Goal: Use online tool/utility: Use online tool/utility

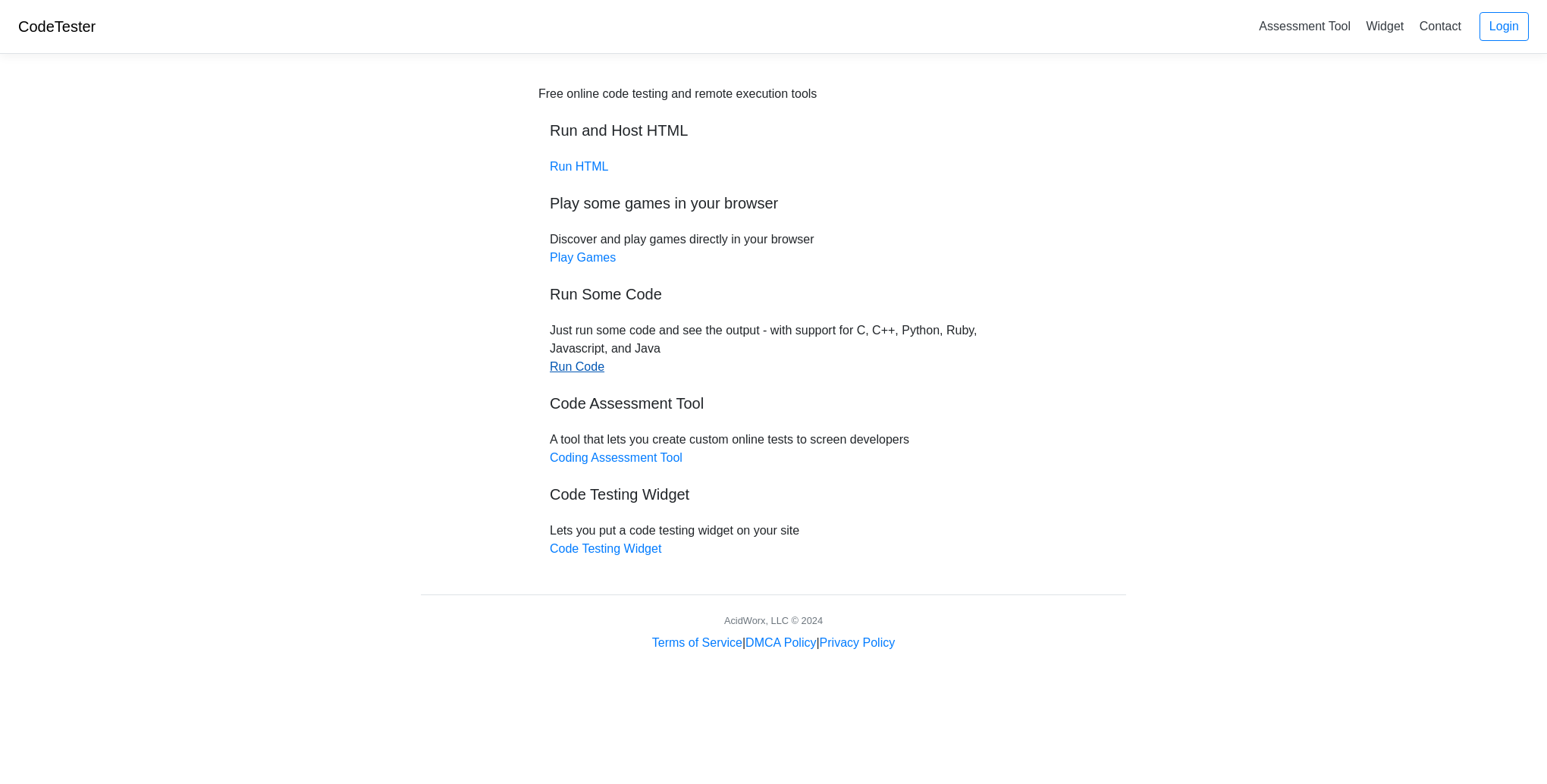
click at [575, 365] on link "Run Code" at bounding box center [577, 367] width 55 height 13
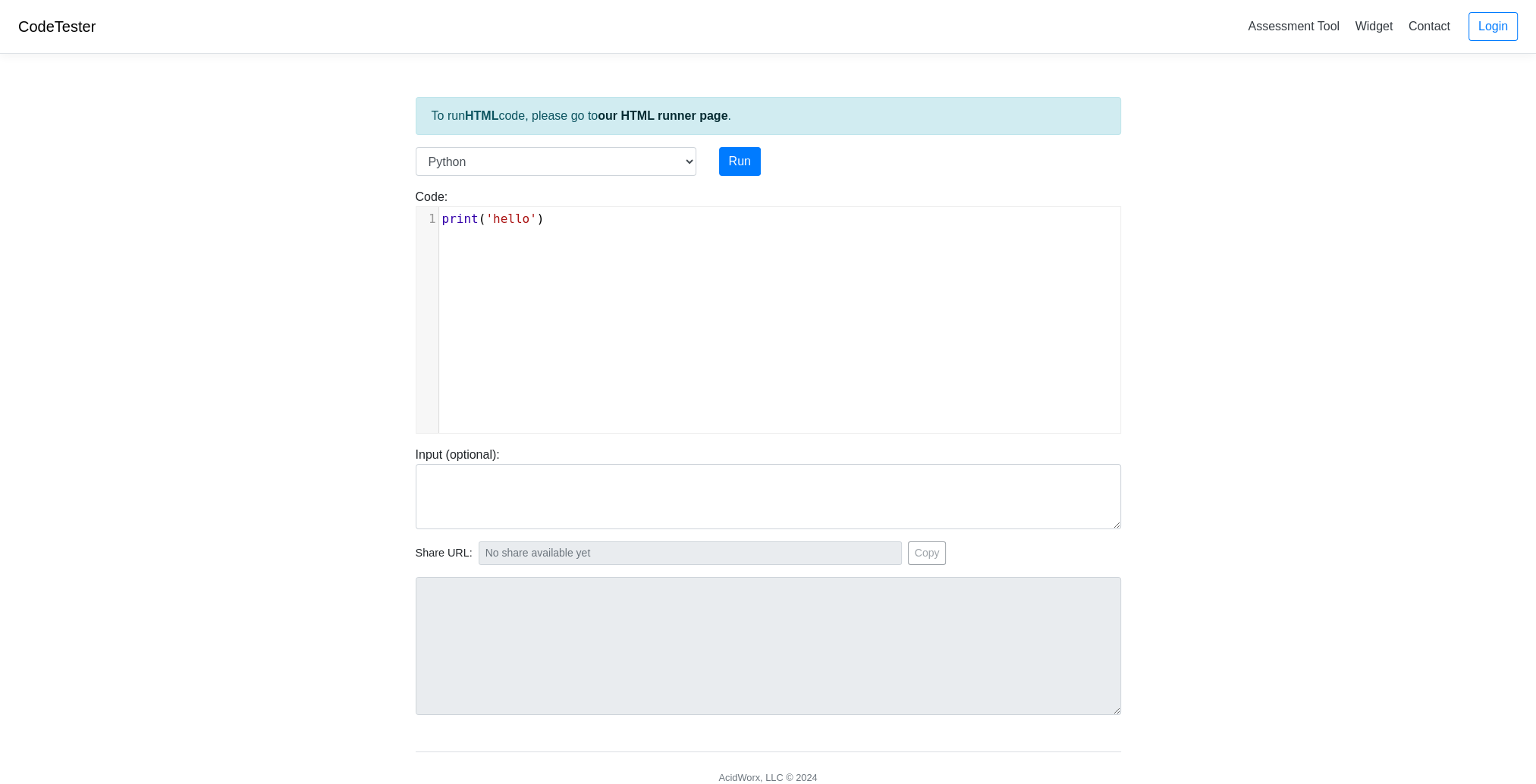
scroll to position [7, 0]
drag, startPoint x: 504, startPoint y: 264, endPoint x: 494, endPoint y: 259, distance: 11.2
click at [504, 265] on div "xxxxxxxxxx 1 print ( 'hello' )" at bounding box center [780, 331] width 727 height 249
drag, startPoint x: 555, startPoint y: 206, endPoint x: 428, endPoint y: 223, distance: 128.1
click at [417, 204] on div "Code: print('hello') ​ x 1 print ( 'hello' ) 2 ​" at bounding box center [768, 311] width 728 height 246
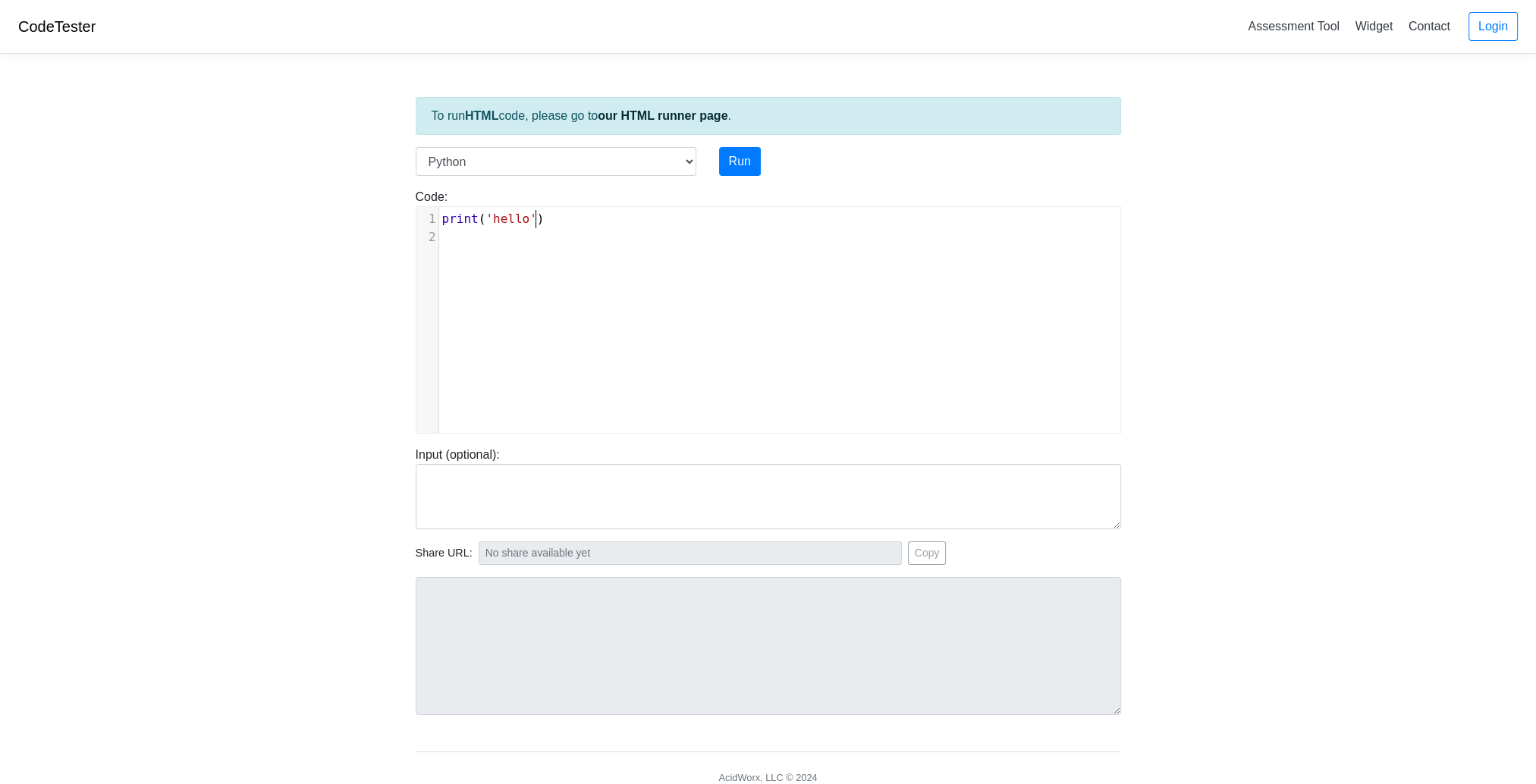
type textarea "print('hello')"
drag, startPoint x: 543, startPoint y: 217, endPoint x: 391, endPoint y: 222, distance: 152.1
click at [391, 220] on body "CodeTester Assessment Tool Widget Contact Login To run HTML code, please go to …" at bounding box center [768, 404] width 1536 height 809
type textarea "​"
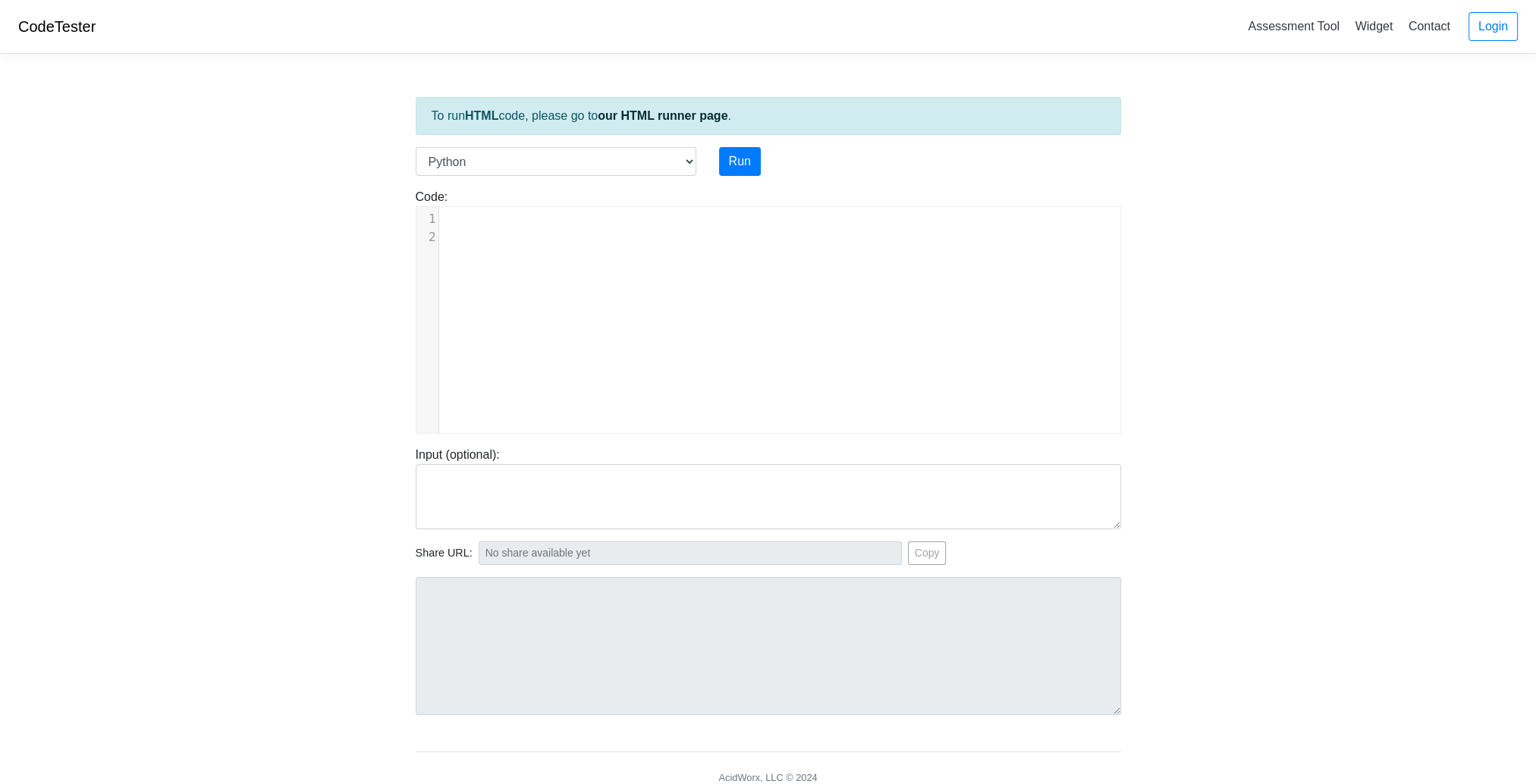
type textarea "​"
paste textarea
click at [508, 236] on pre "​" at bounding box center [784, 237] width 692 height 19
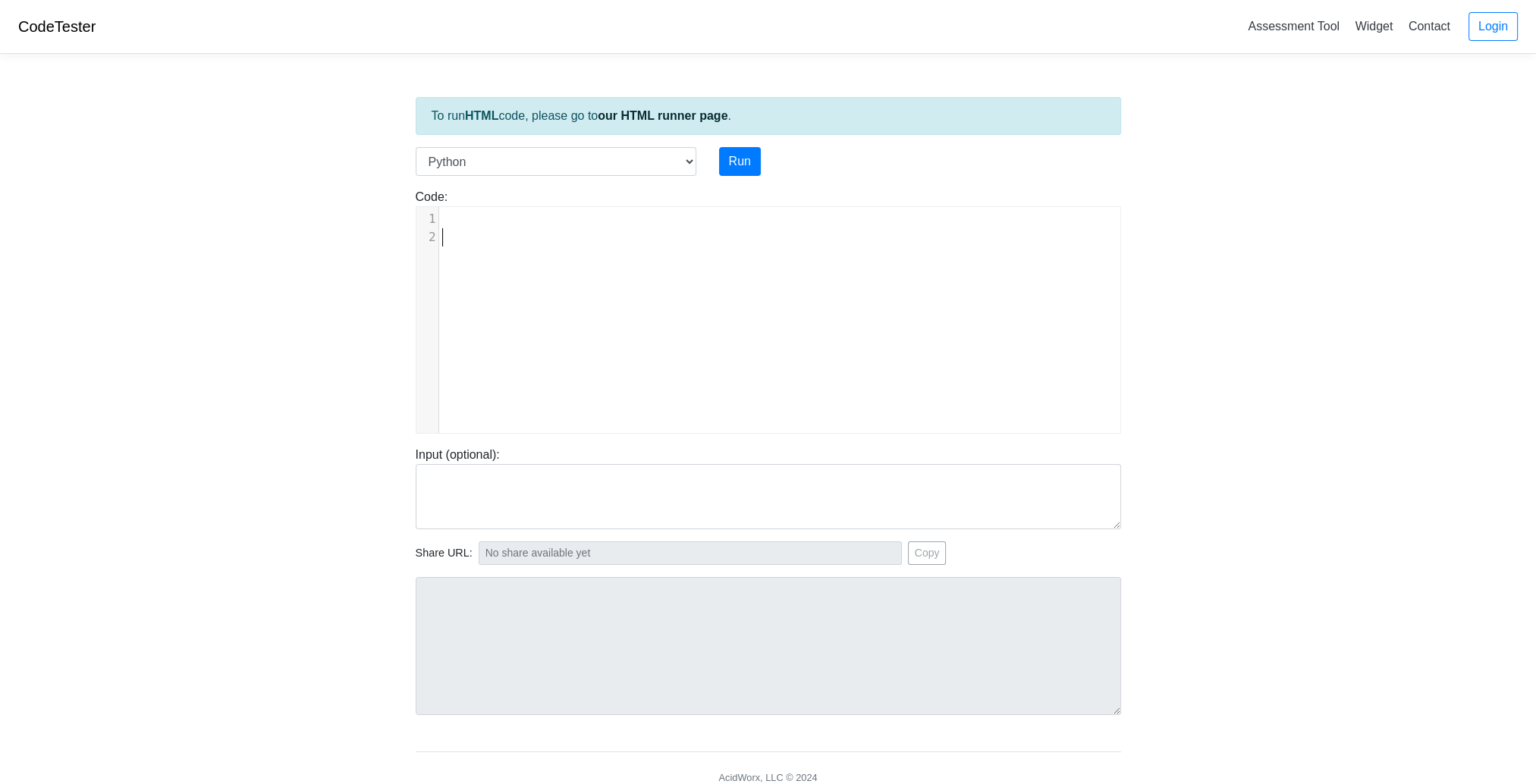
click at [506, 236] on pre "​" at bounding box center [784, 237] width 692 height 19
click at [505, 235] on pre "​" at bounding box center [784, 237] width 692 height 19
click at [496, 206] on div "Code: print('hello') x 1 ​ 2 ​" at bounding box center [768, 311] width 728 height 246
drag, startPoint x: 496, startPoint y: 206, endPoint x: 459, endPoint y: 220, distance: 39.6
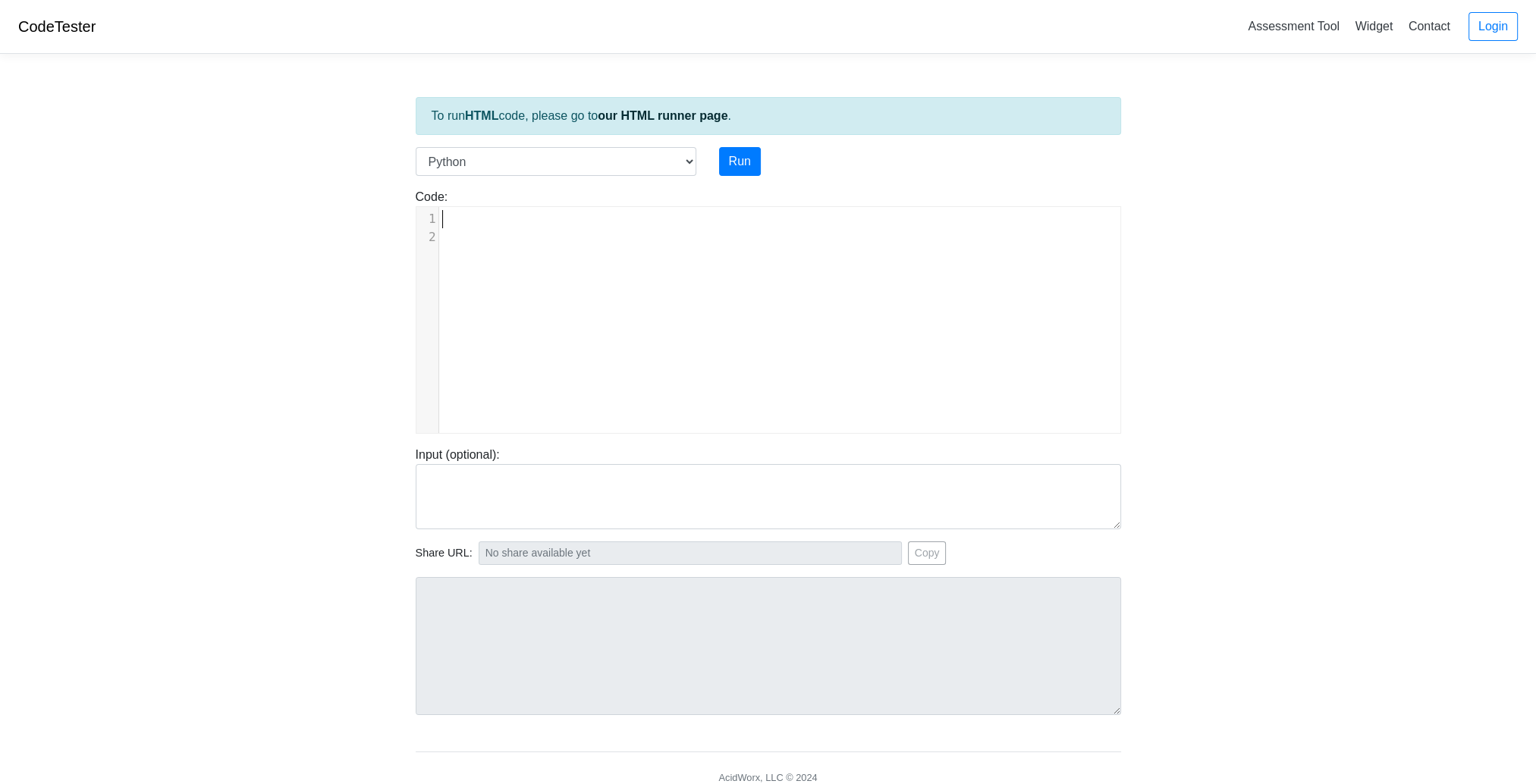
click at [459, 220] on pre "​" at bounding box center [784, 220] width 692 height 19
click at [537, 393] on pre "​" at bounding box center [779, 387] width 681 height 19
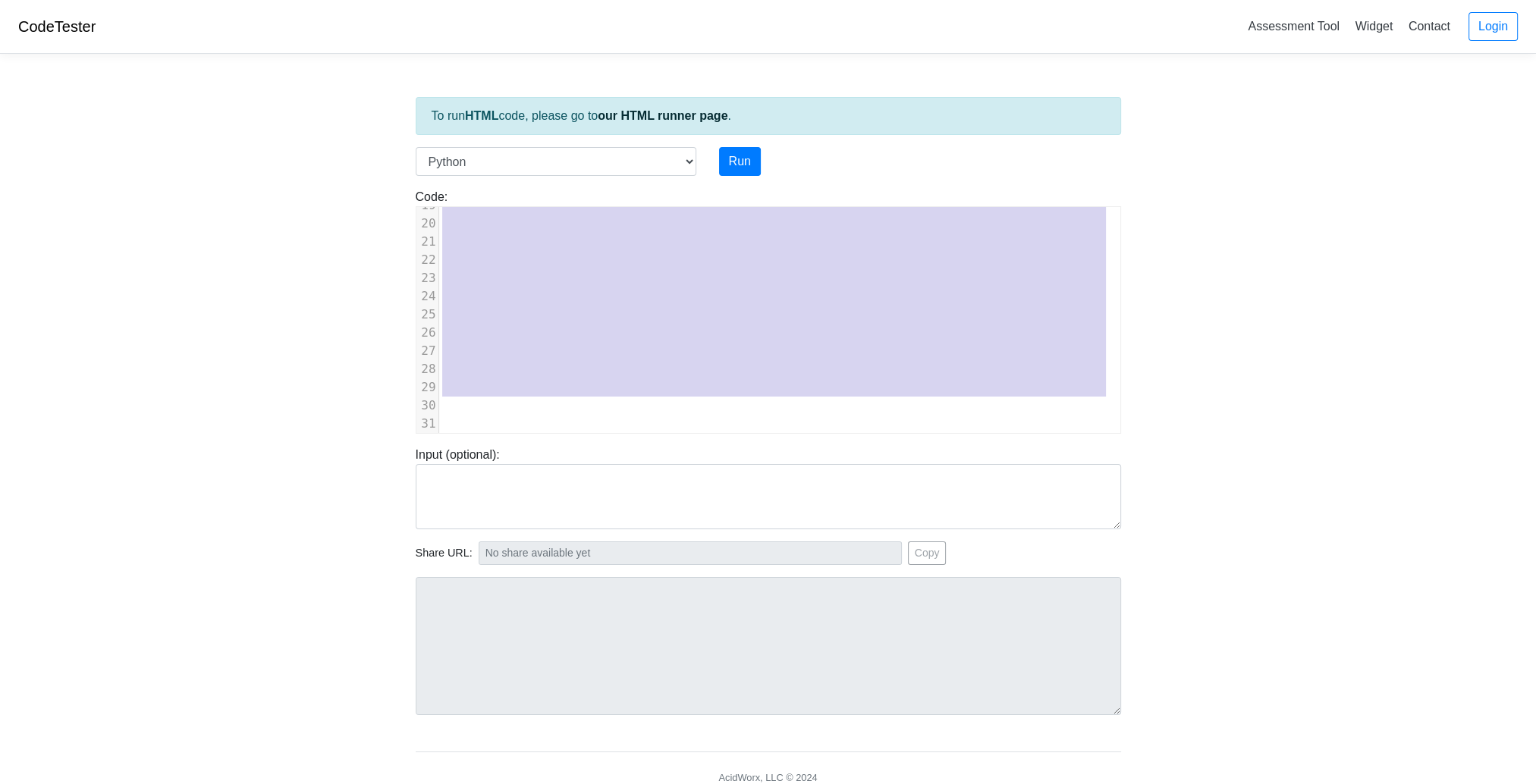
scroll to position [0, 0]
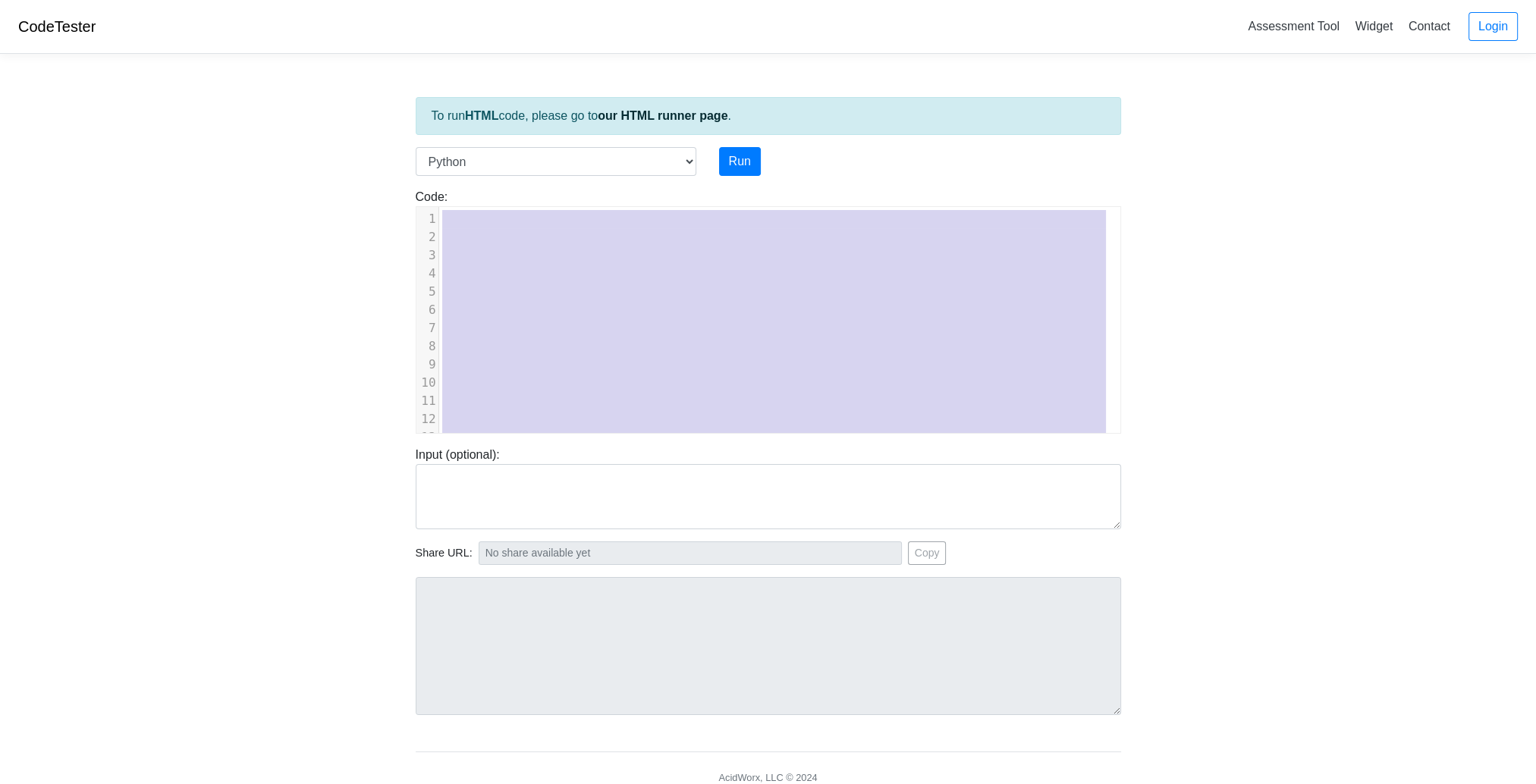
drag, startPoint x: 514, startPoint y: 413, endPoint x: 546, endPoint y: -53, distance: 467.1
click at [546, 0] on html "CodeTester Assessment Tool Widget Contact Login To run HTML code, please go to …" at bounding box center [768, 423] width 1536 height 845
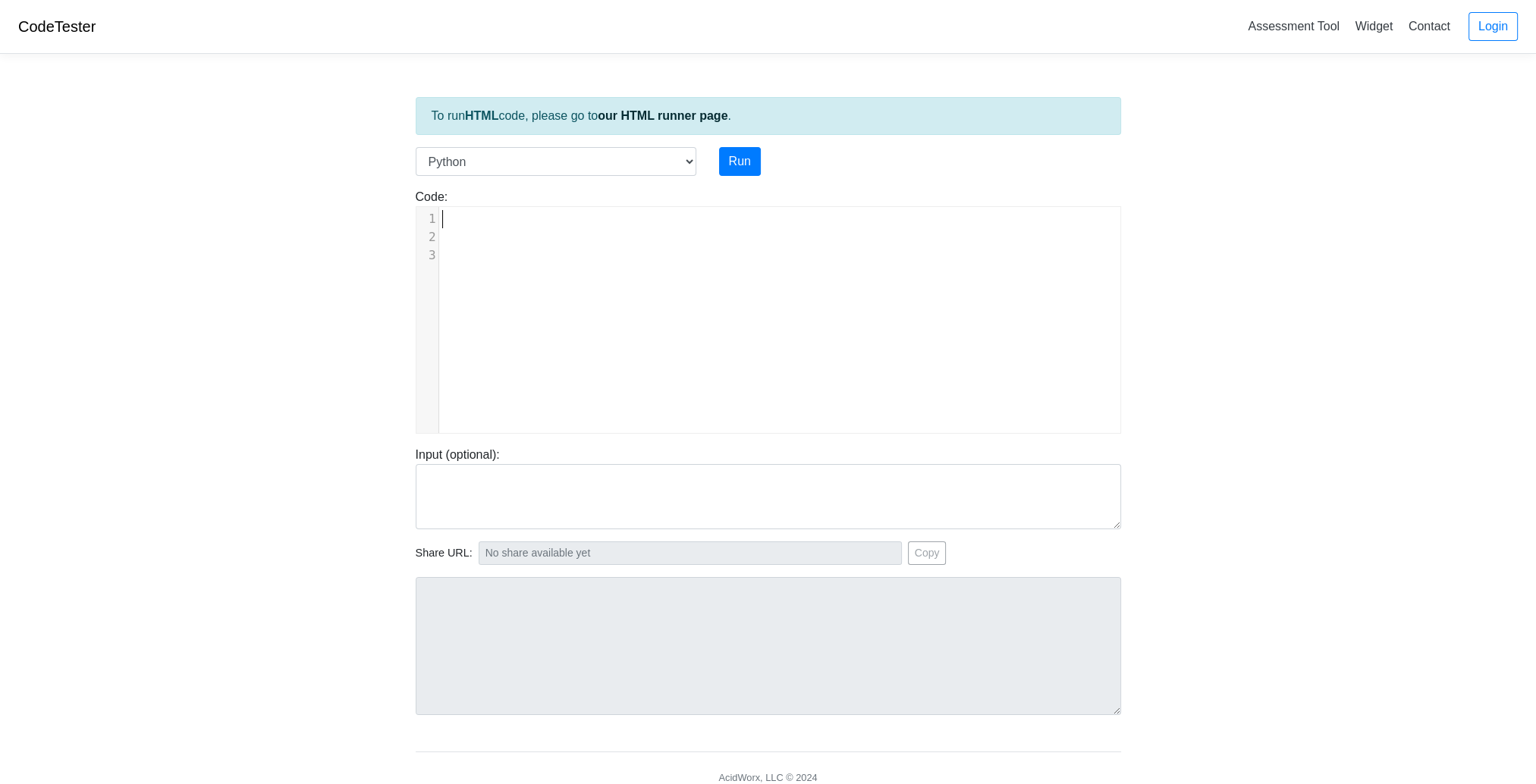
type textarea "​"
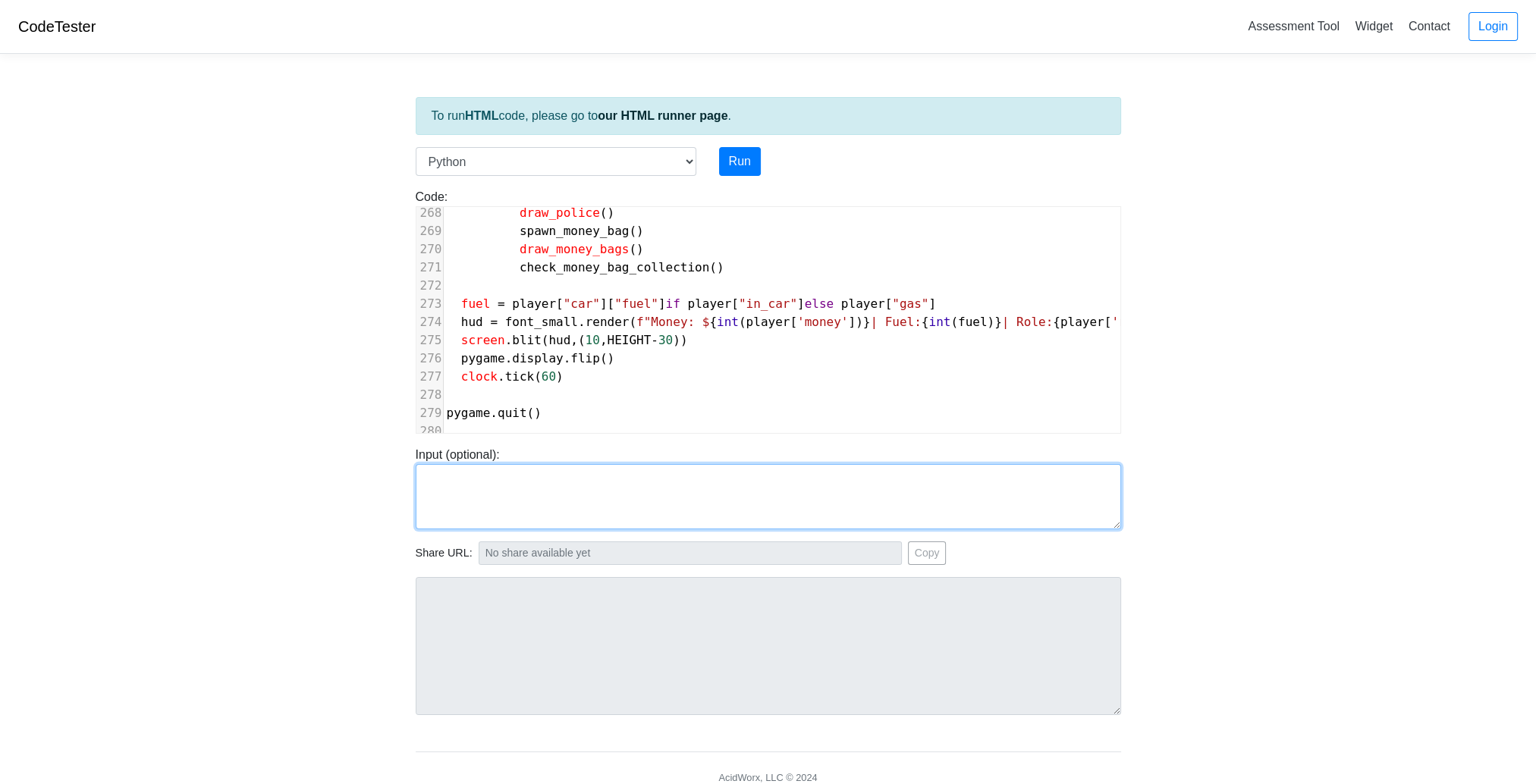
click at [567, 503] on textarea at bounding box center [768, 496] width 705 height 65
click at [733, 171] on button "Run" at bounding box center [740, 161] width 42 height 29
type input "[URL][DOMAIN_NAME]"
type textarea "Submission status: Runtime Error (NZEC) Stderr: Traceback (most recent call las…"
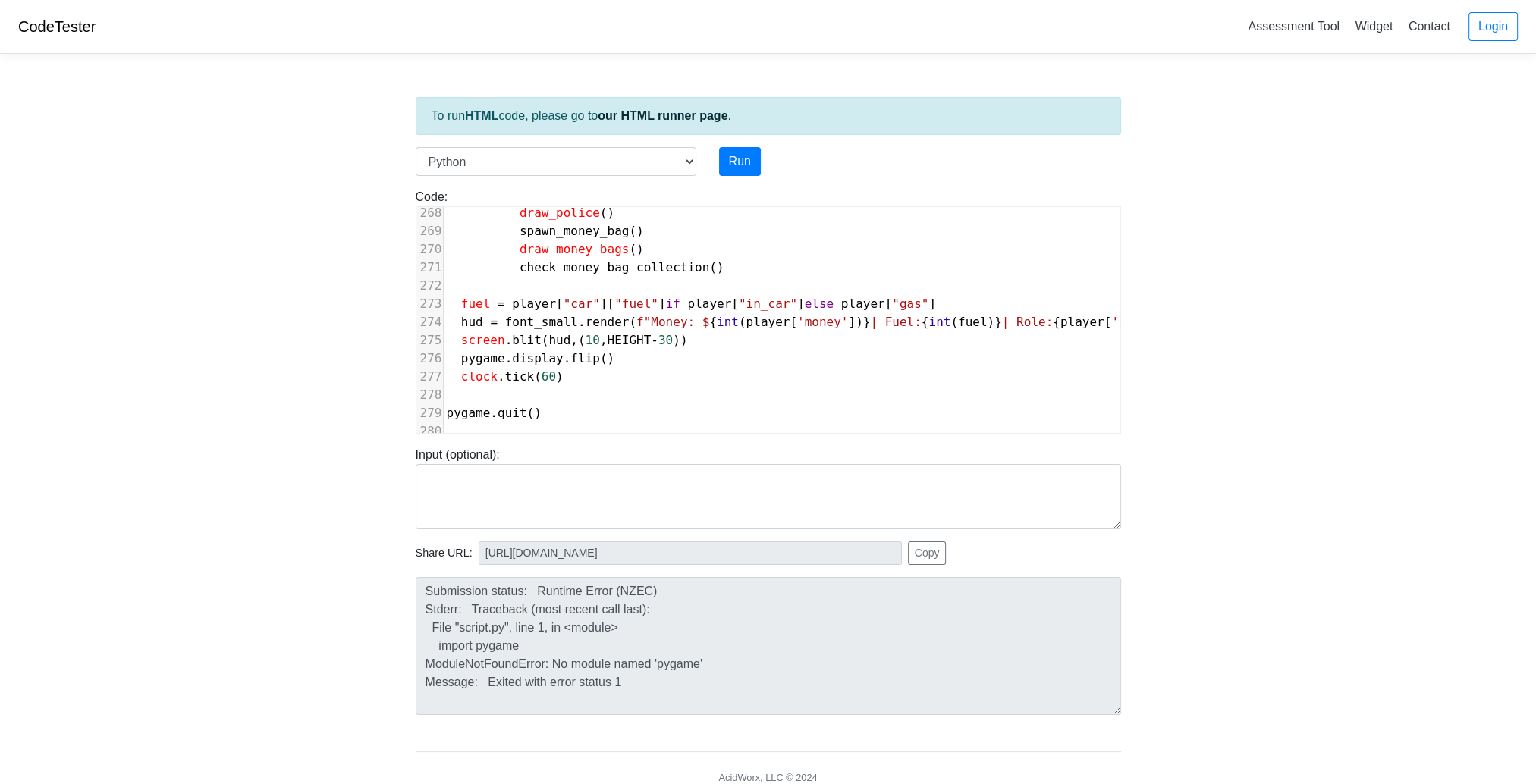
click at [302, 547] on body "CodeTester Assessment Tool Widget Contact Login To run HTML code, please go to …" at bounding box center [768, 404] width 1536 height 809
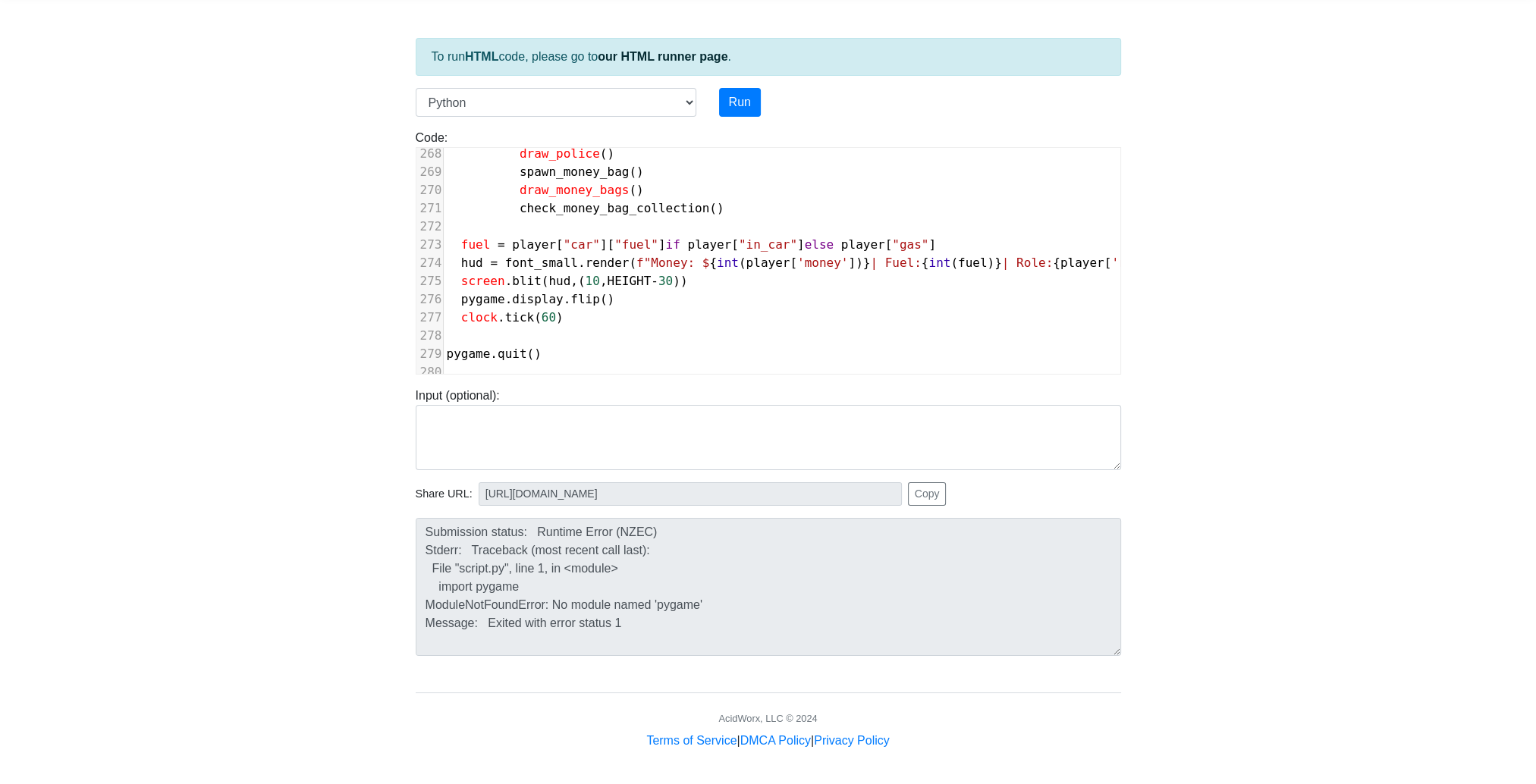
scroll to position [0, 0]
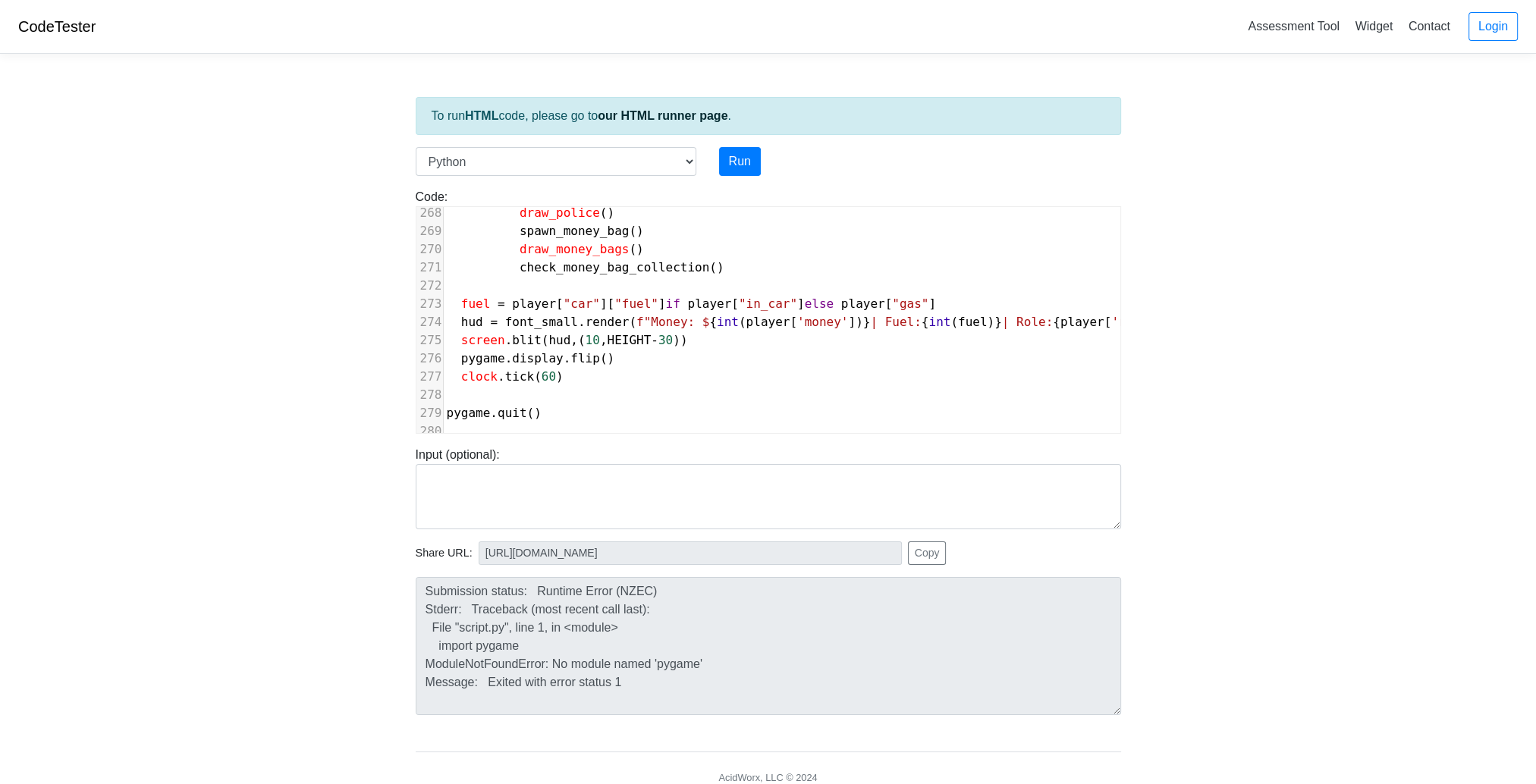
click at [1180, 284] on body "CodeTester Assessment Tool Widget Contact Login To run HTML code, please go to …" at bounding box center [768, 404] width 1536 height 809
click at [740, 168] on button "Run" at bounding box center [740, 161] width 42 height 29
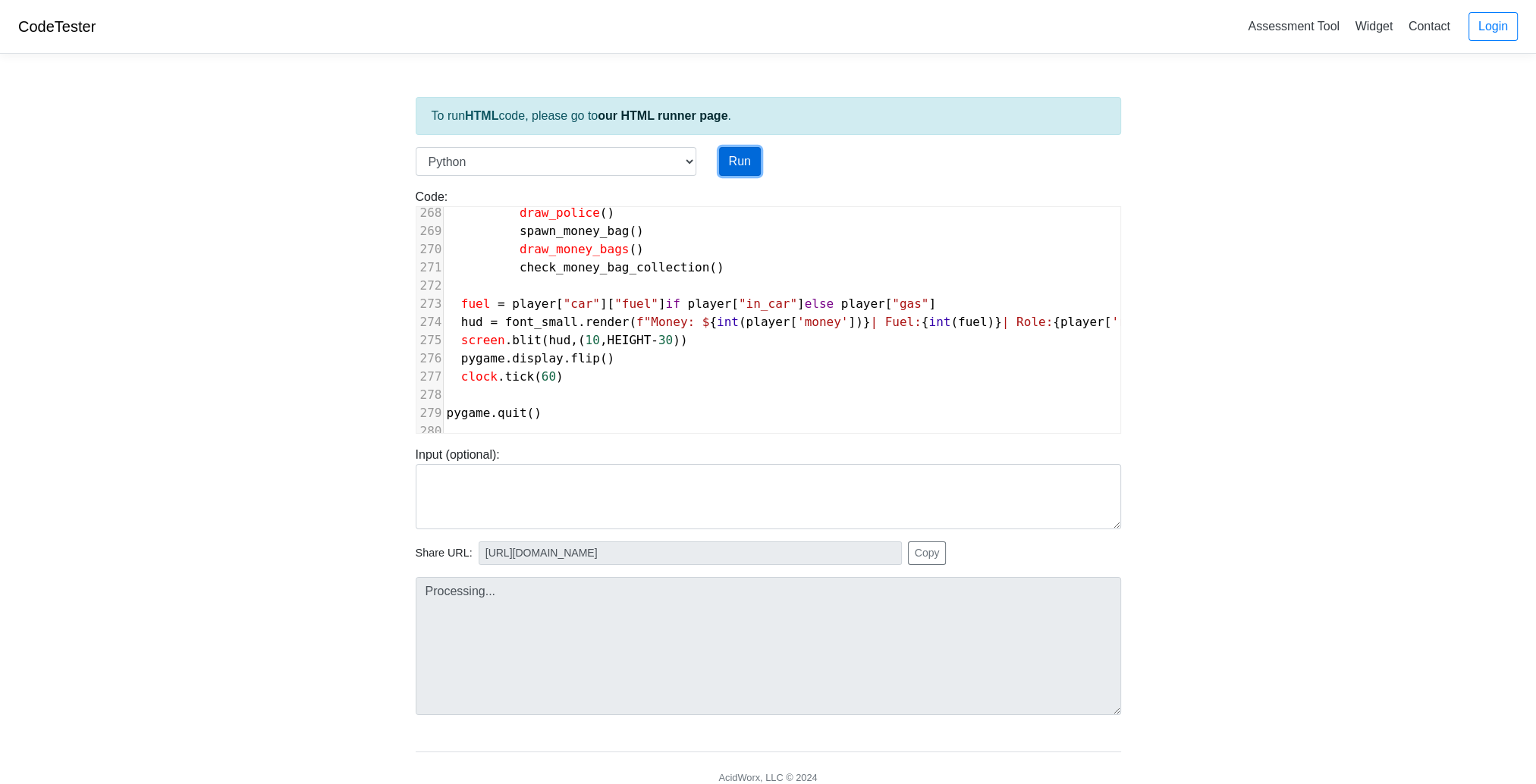
type input "[URL][DOMAIN_NAME]"
type textarea "Submission status: Runtime Error (NZEC) Stderr: Traceback (most recent call las…"
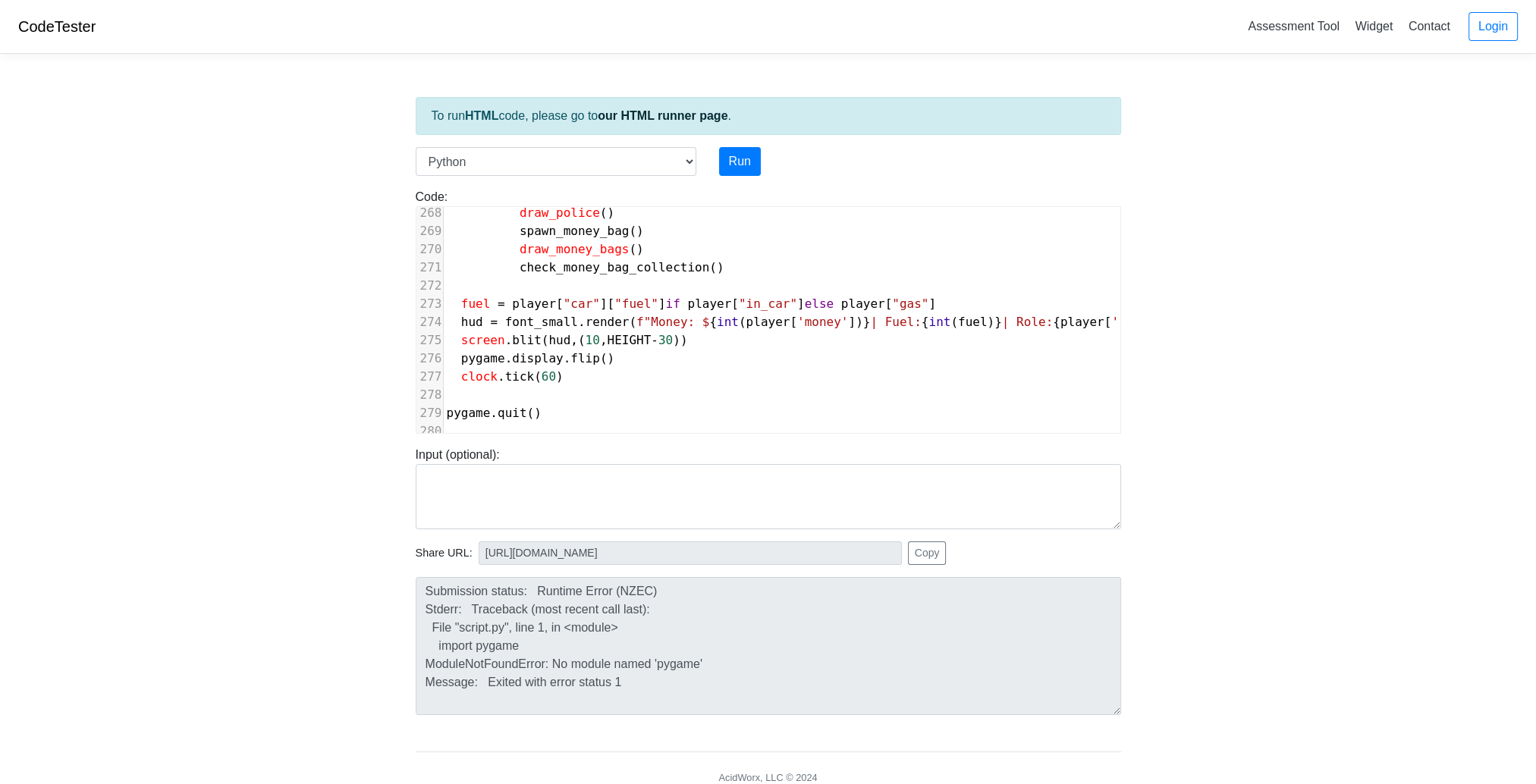
click at [627, 142] on div "To run HTML code, please go to our HTML runner page . Language C C++ Go Java Ja…" at bounding box center [768, 438] width 728 height 743
click at [625, 166] on select "C C++ Go Java Javascript Python Ruby" at bounding box center [555, 161] width 280 height 29
select select "cpp"
click at [415, 147] on select "C C++ Go Java Javascript Python Ruby" at bounding box center [555, 161] width 280 height 29
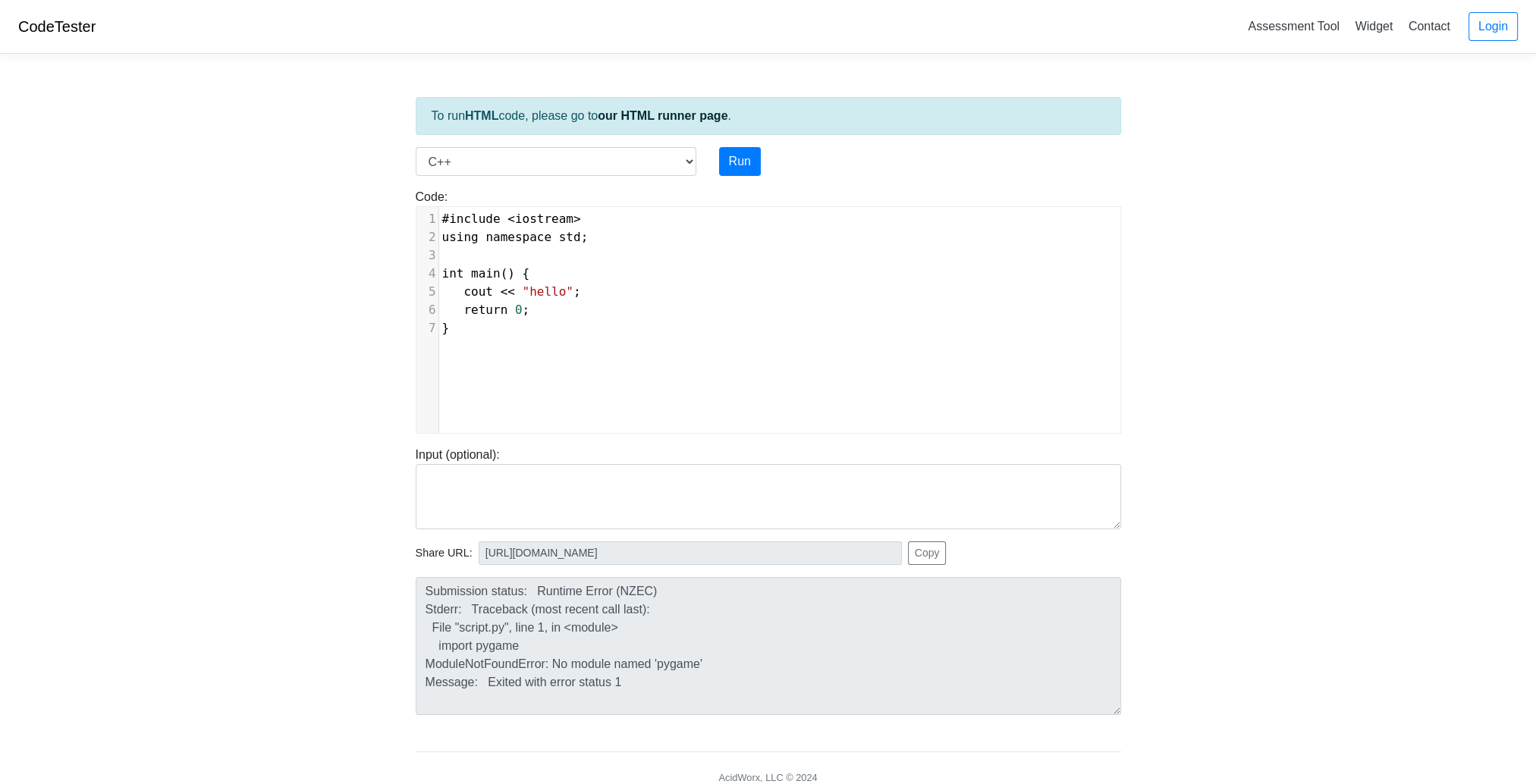
scroll to position [7, 0]
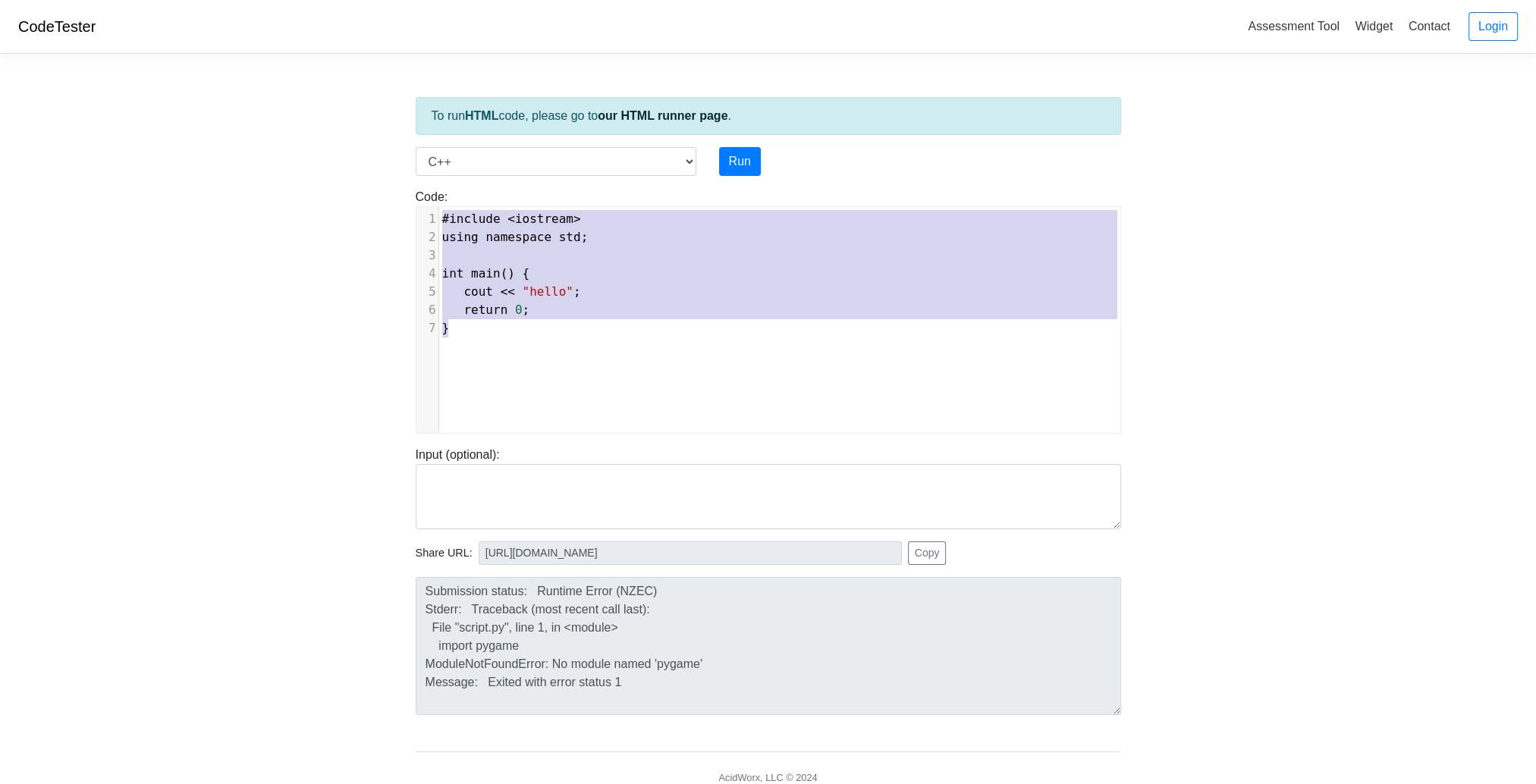
type textarea "#include <iostream> using namespace std; int main() { cout << "hello"; return 0…"
drag, startPoint x: 507, startPoint y: 344, endPoint x: 415, endPoint y: 117, distance: 244.9
click at [415, 116] on div "To run HTML code, please go to our HTML runner page . Language C C++ Go Java Ja…" at bounding box center [768, 438] width 728 height 743
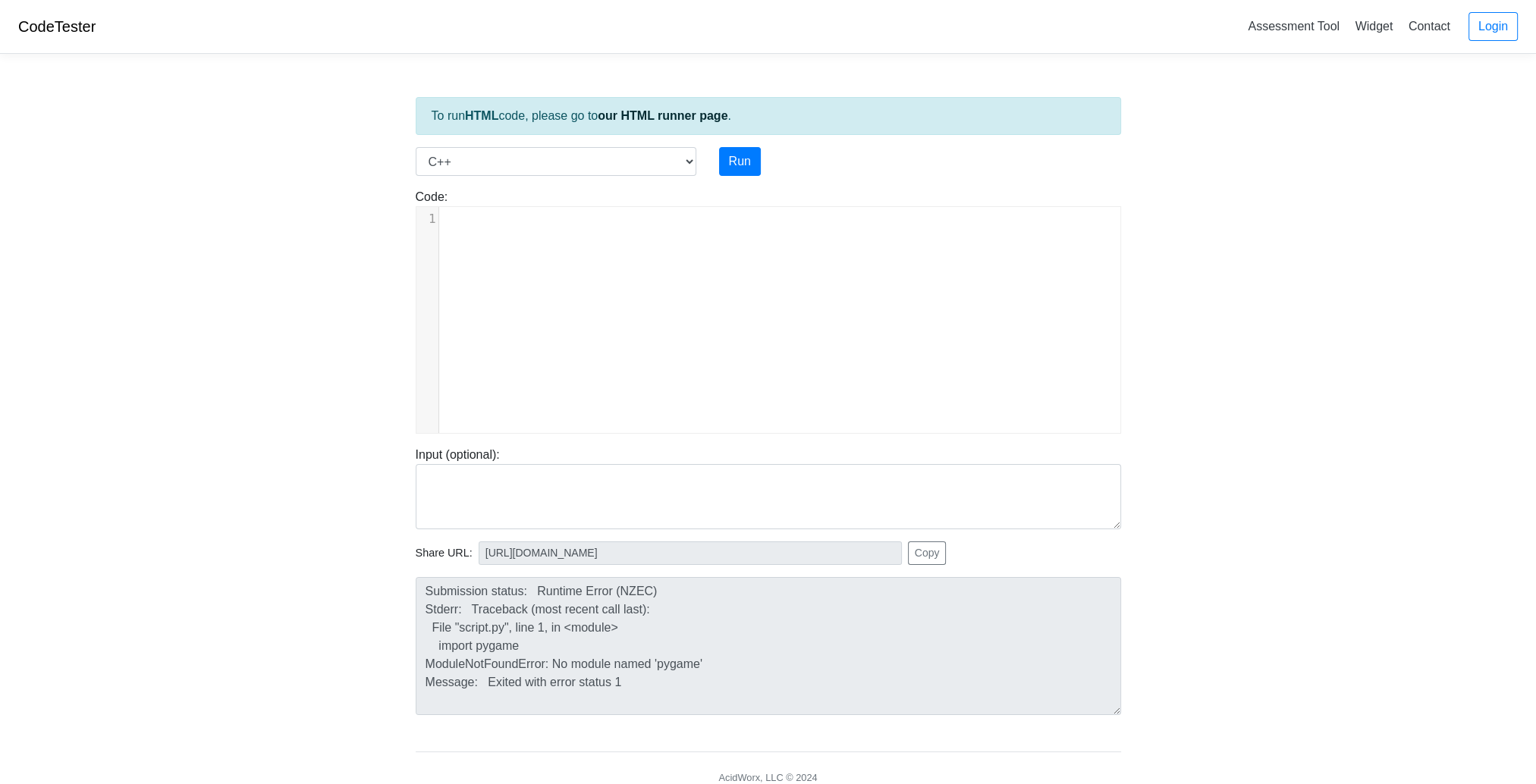
type textarea "​"
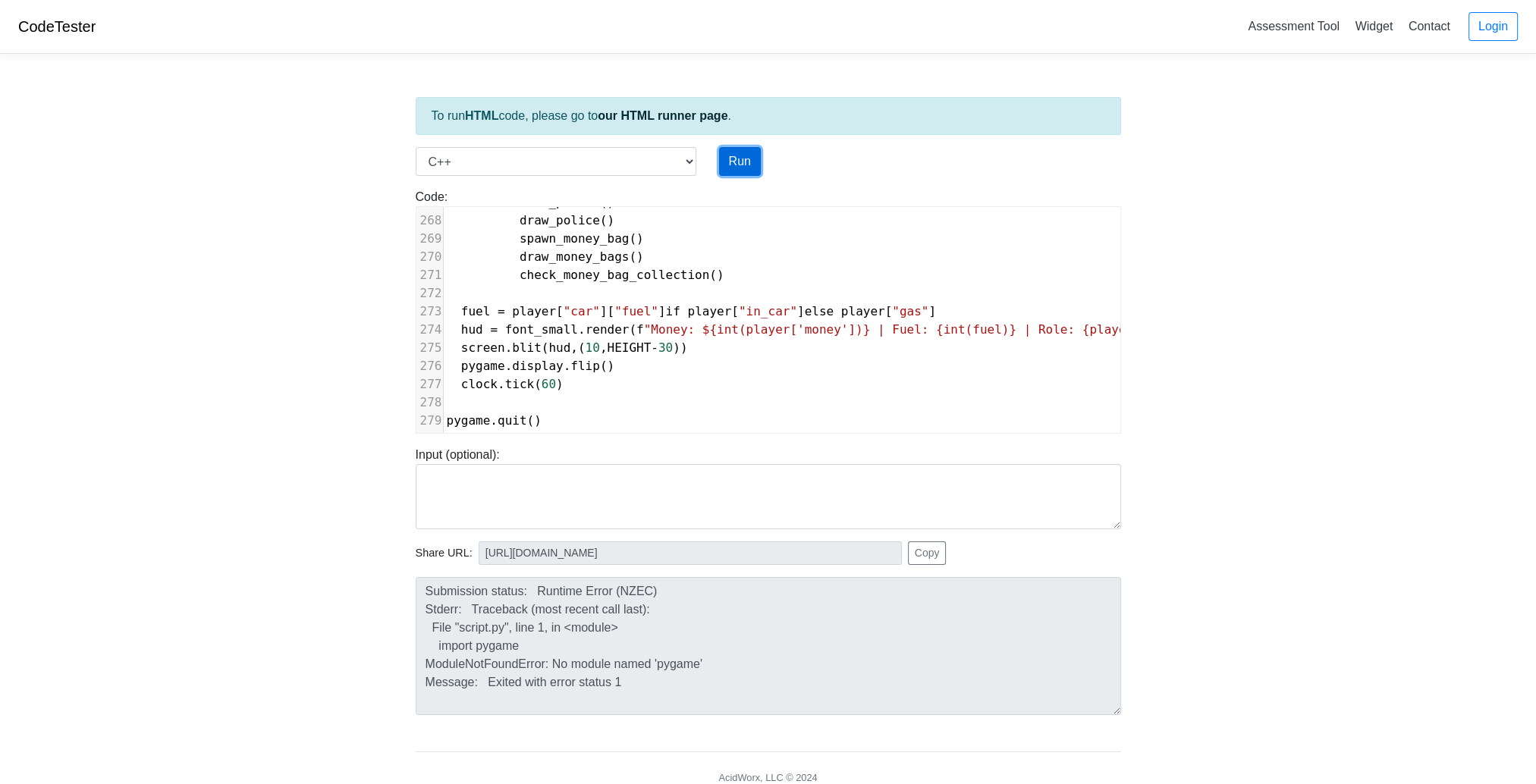
click at [737, 159] on button "Run" at bounding box center [740, 161] width 42 height 29
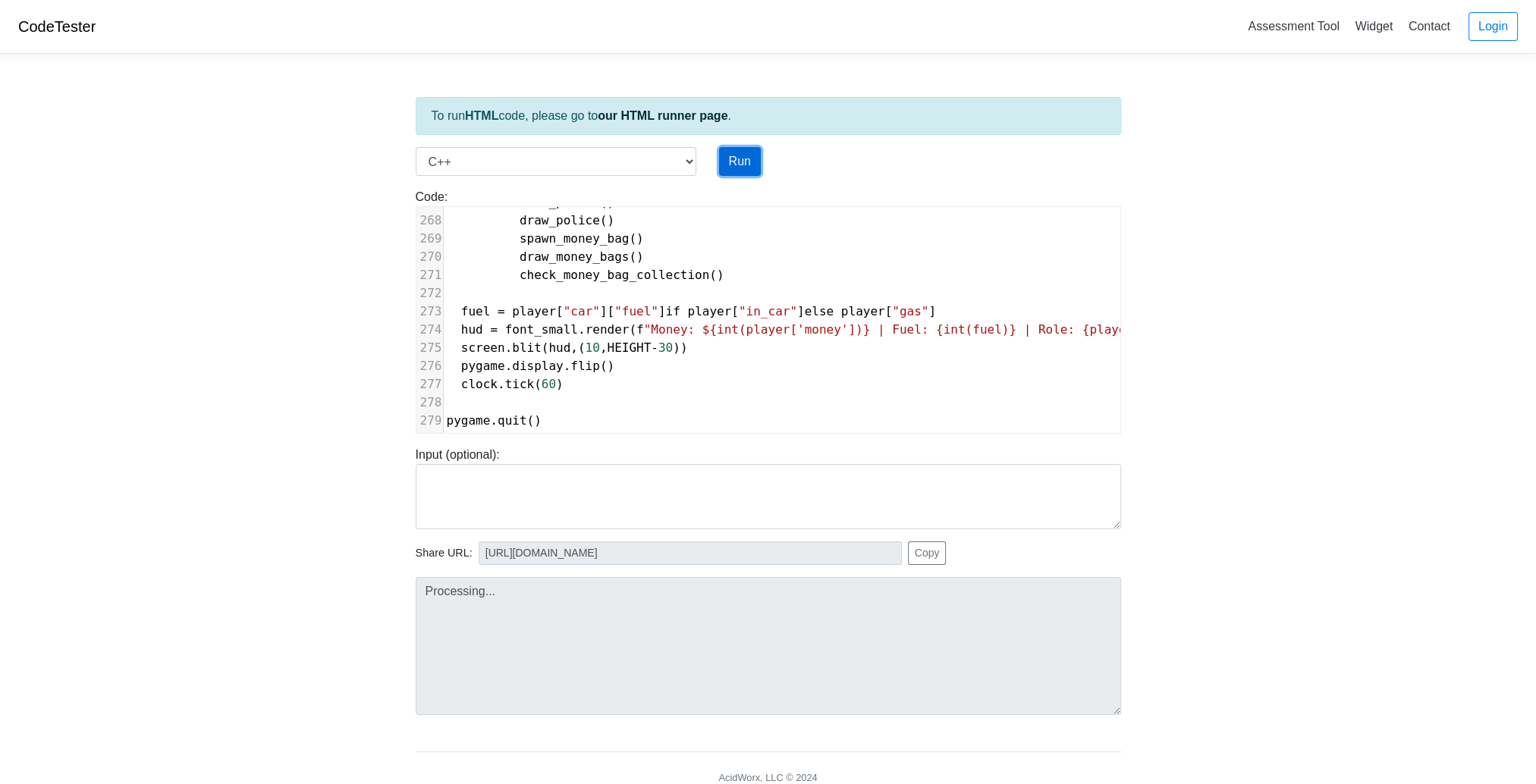
type input "[URL][DOMAIN_NAME]"
type textarea "Submission status: Compilation Error Compile Output: main.cpp:4:3: error: inval…"
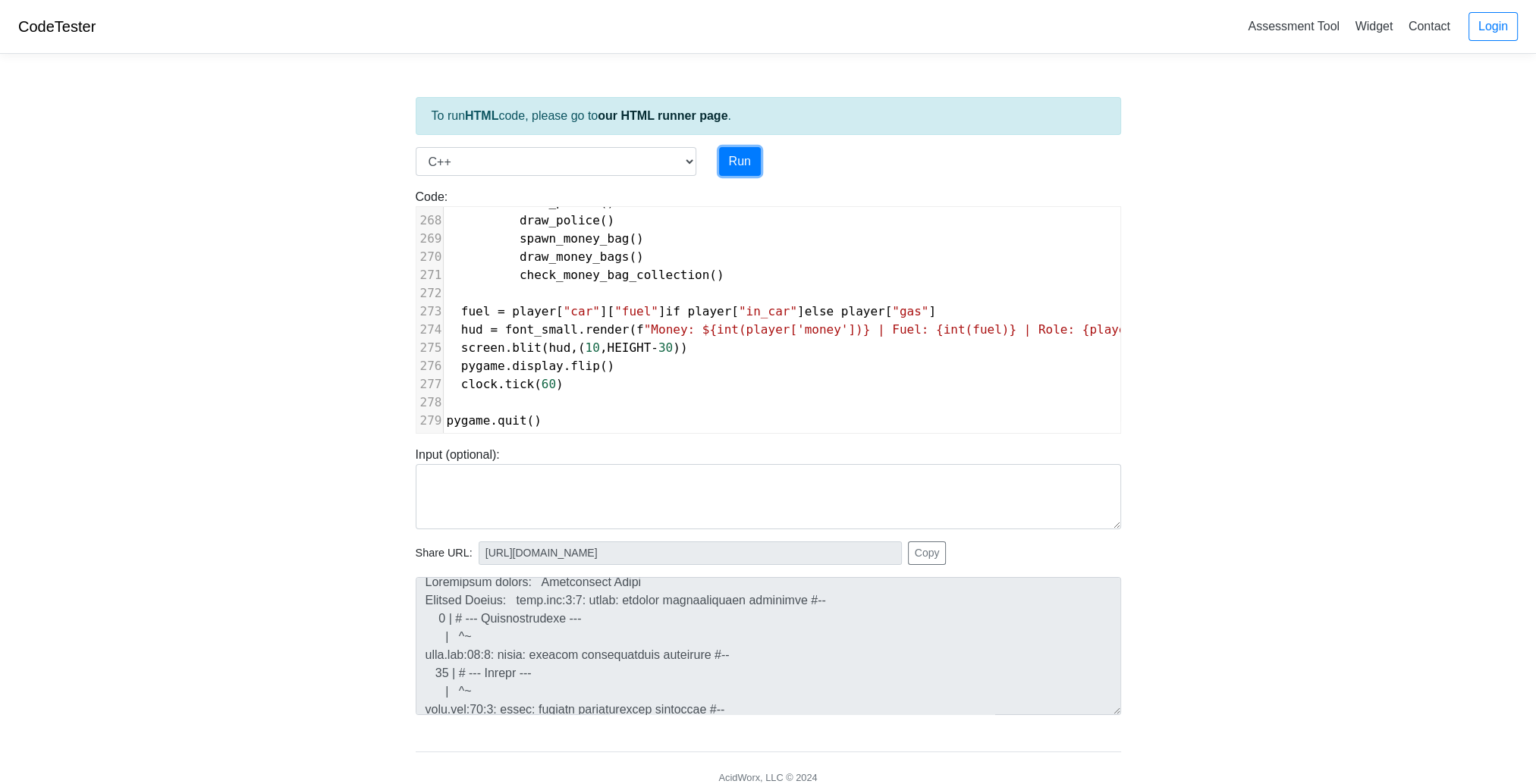
scroll to position [0, 0]
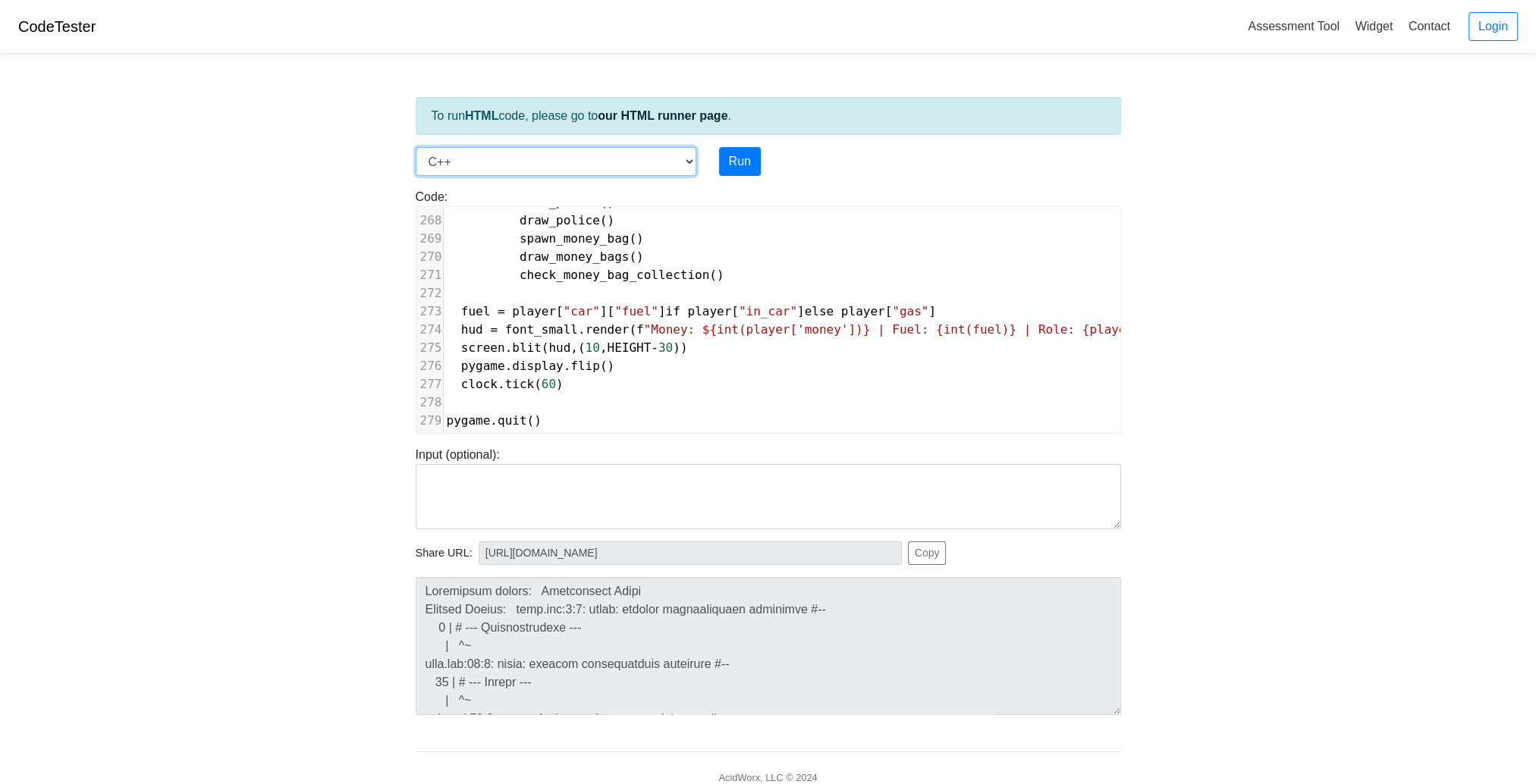
click at [655, 151] on select "C C++ Go Java Javascript Python Ruby" at bounding box center [555, 161] width 280 height 29
select select "c"
click at [415, 147] on select "C C++ Go Java Javascript Python Ruby" at bounding box center [555, 161] width 280 height 29
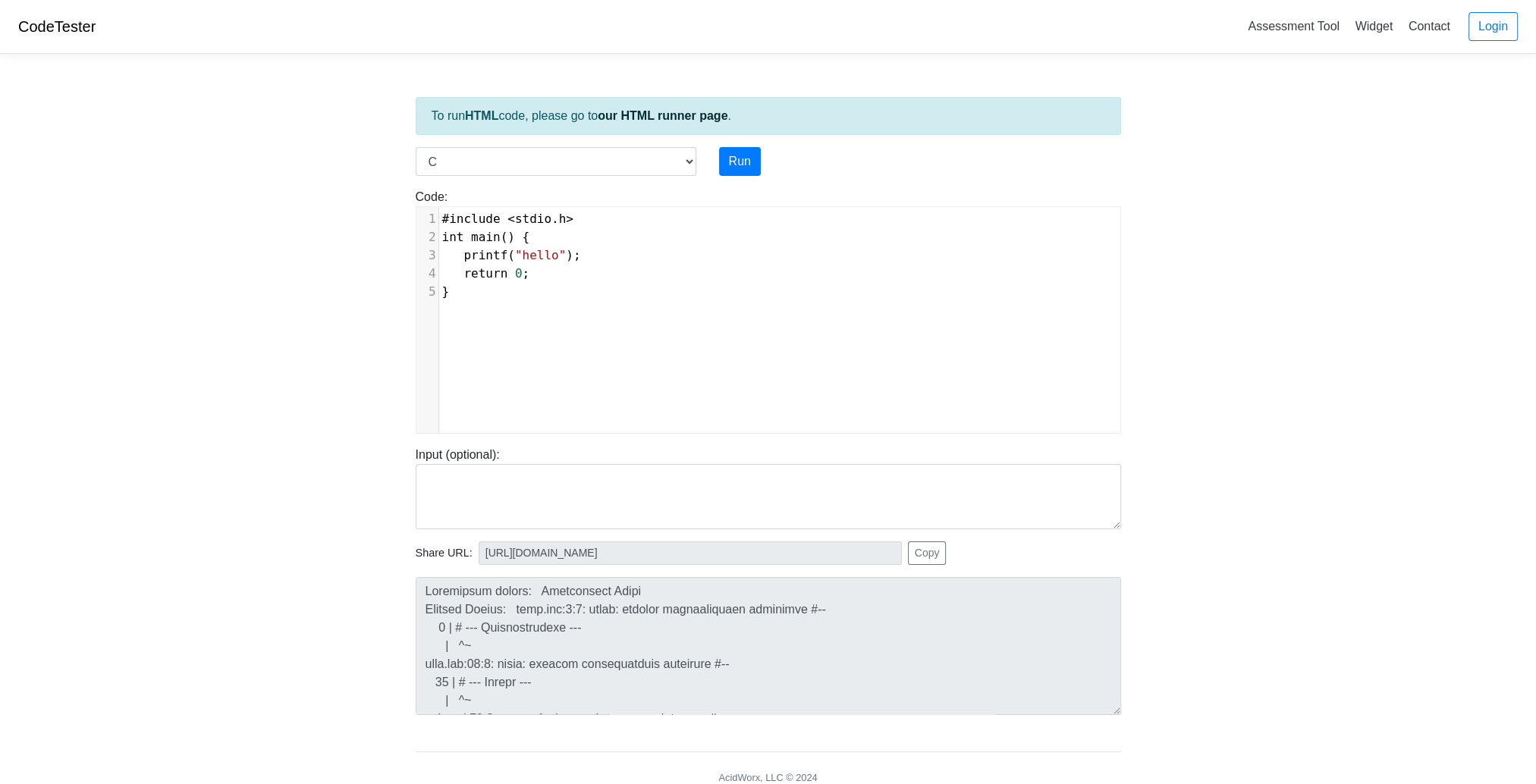
scroll to position [7, 0]
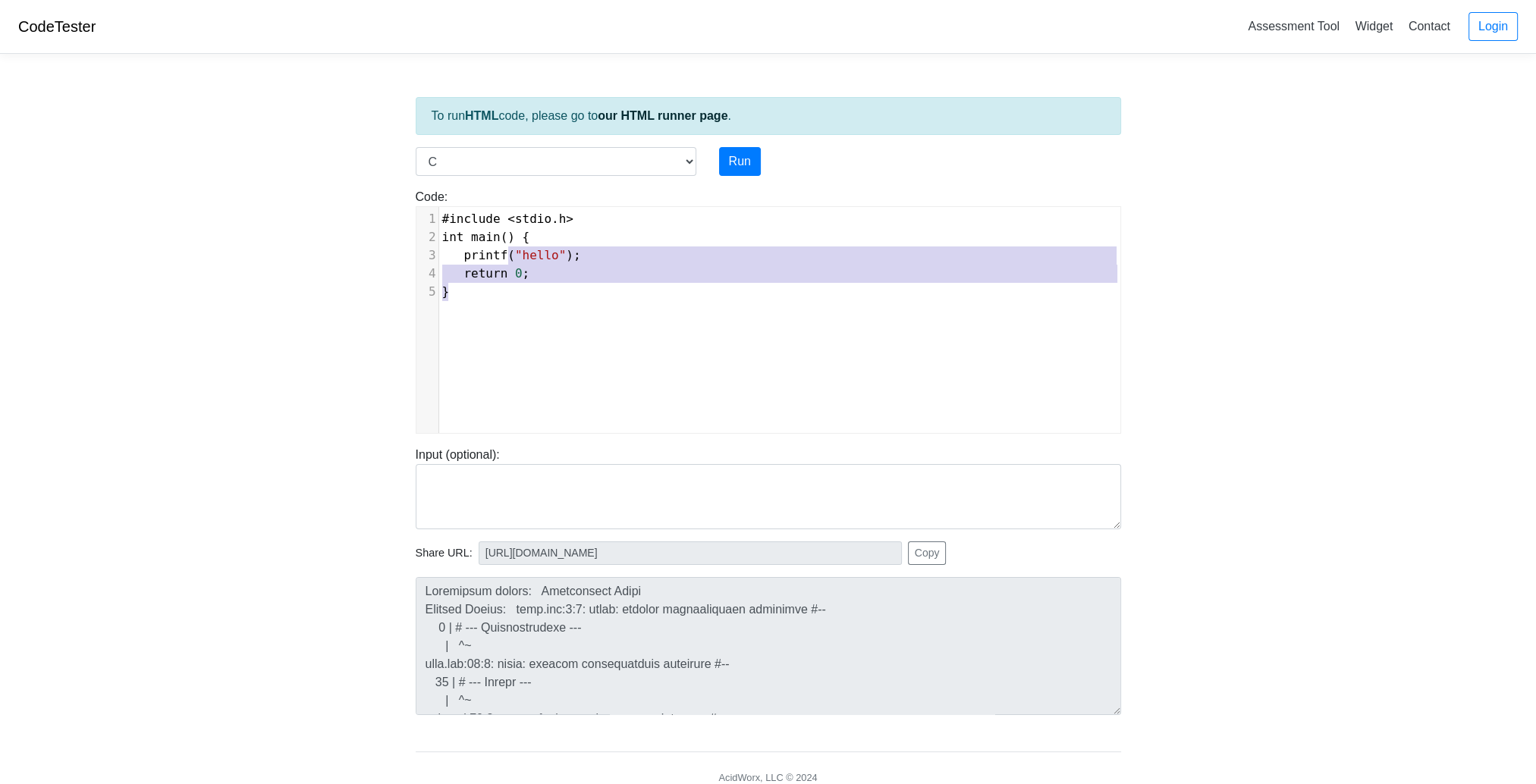
type textarea "#include <stdio.h> int main() { printf("hello"); return 0; }"
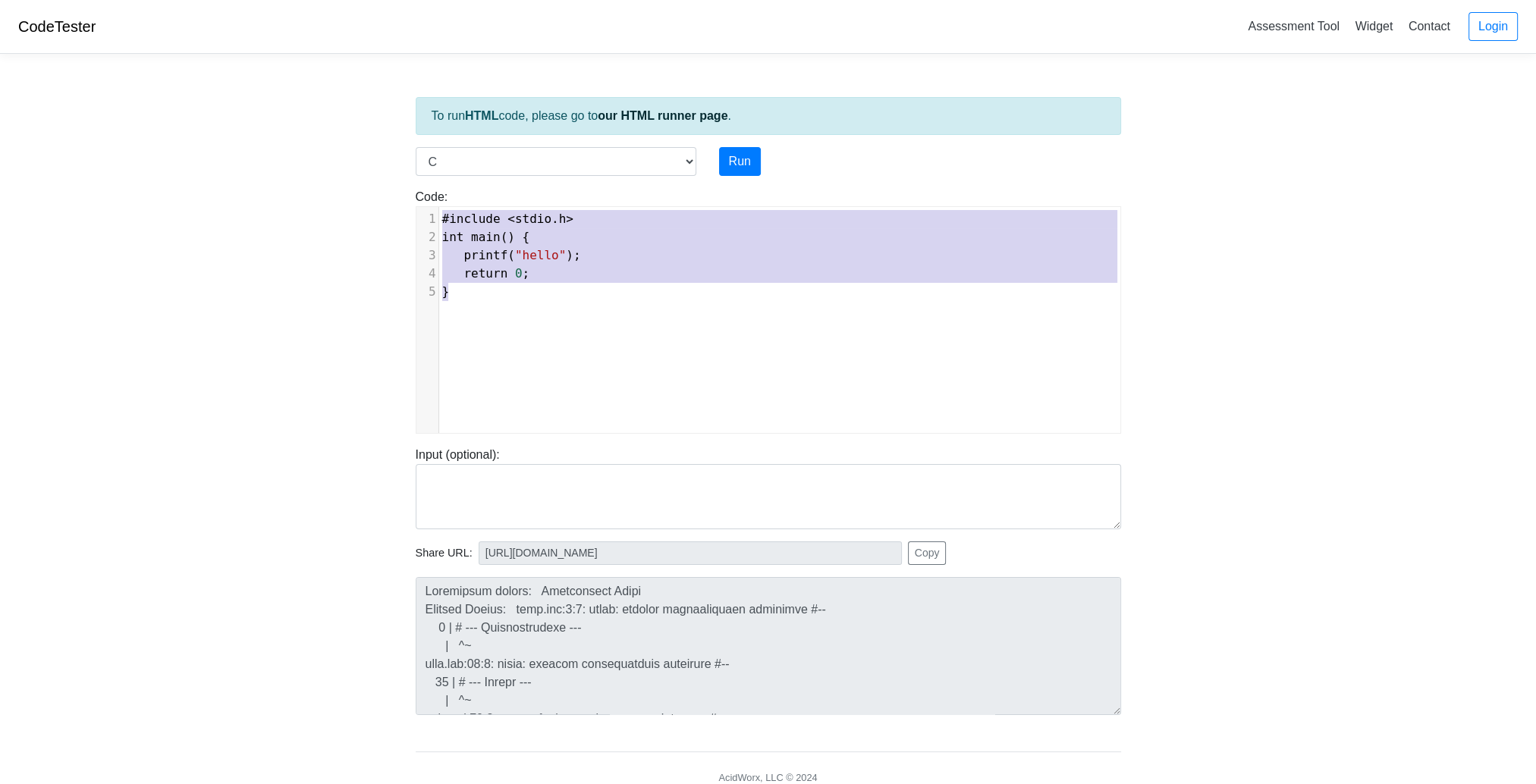
drag, startPoint x: 529, startPoint y: 323, endPoint x: 493, endPoint y: 152, distance: 174.7
click at [493, 152] on div "To run HTML code, please go to our HTML runner page . Language C C++ Go Java Ja…" at bounding box center [768, 438] width 728 height 743
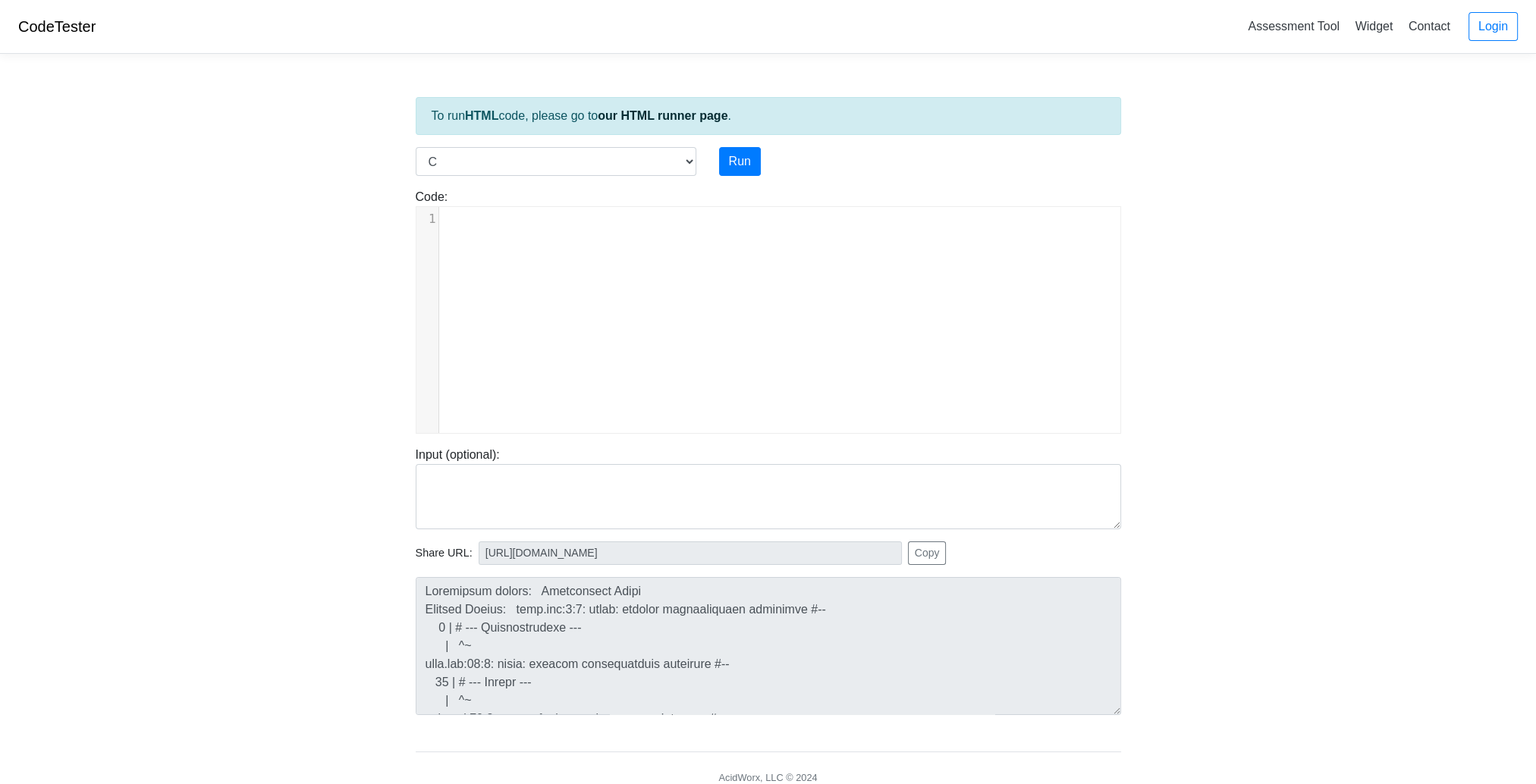
type textarea "​"
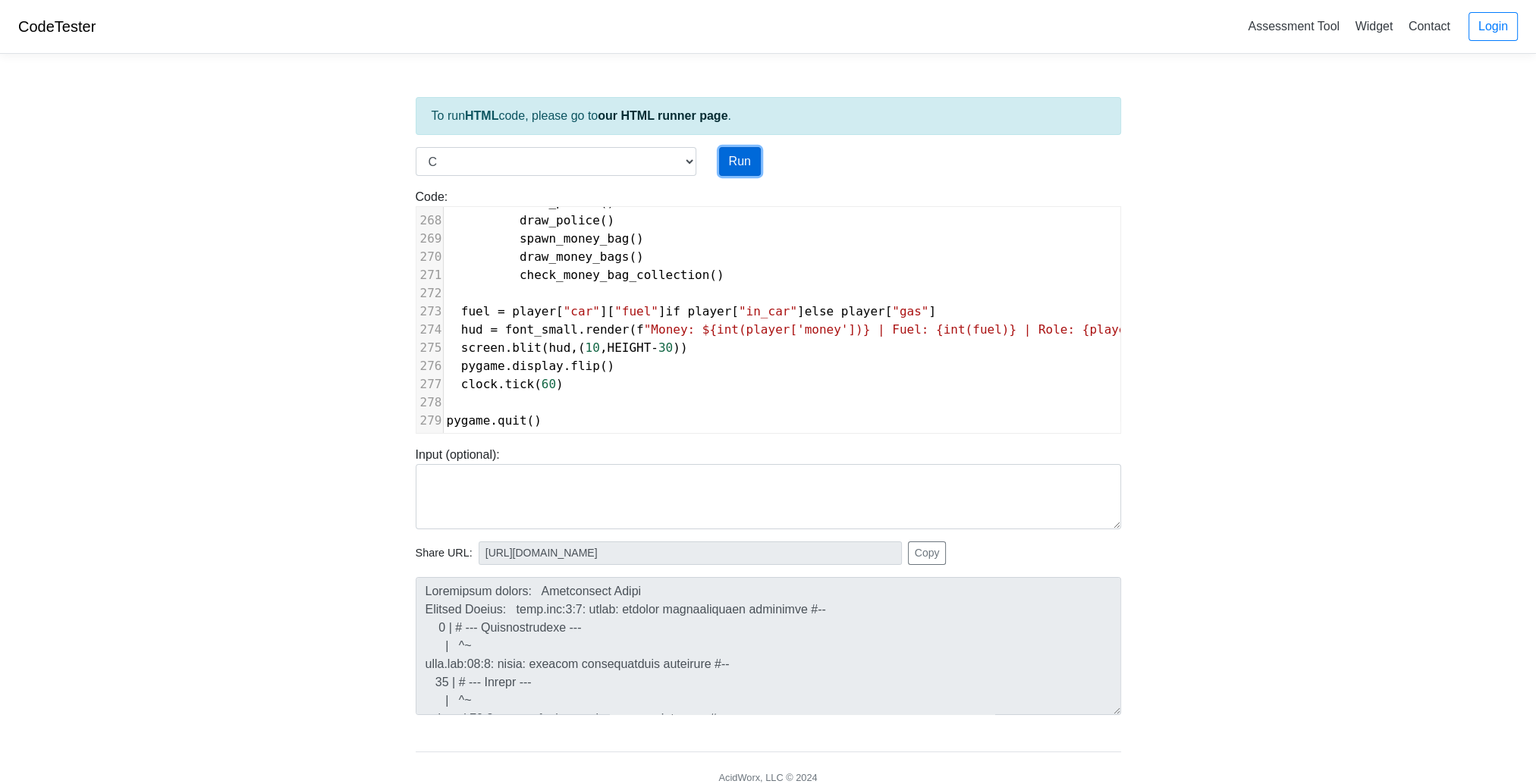
click at [737, 169] on button "Run" at bounding box center [740, 161] width 42 height 29
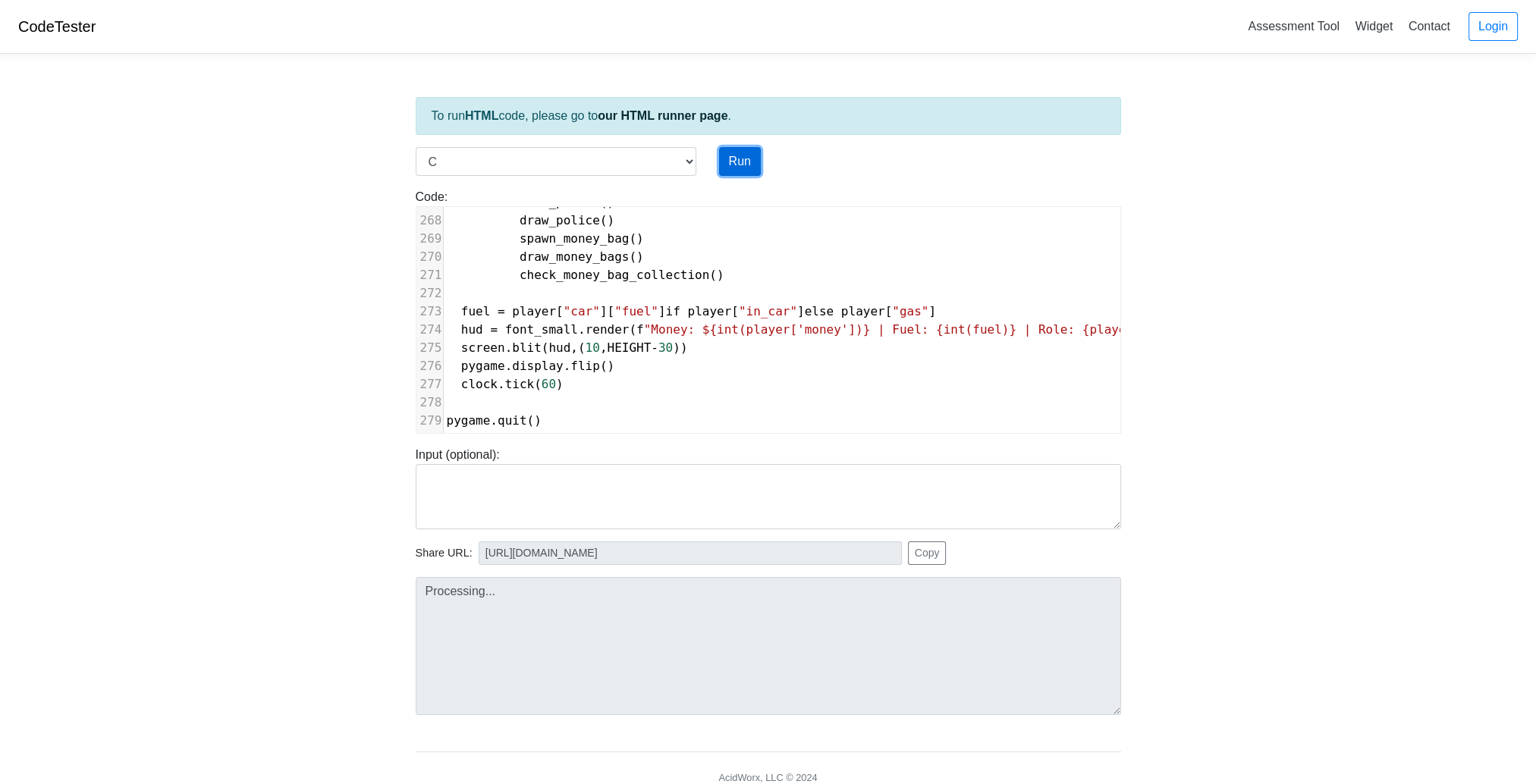
type input "[URL][DOMAIN_NAME]"
type textarea "Loremipsum dolors: Ametconsect Adipi Elitsed Doeius: temp.i:1:7: utlab: etdolor…"
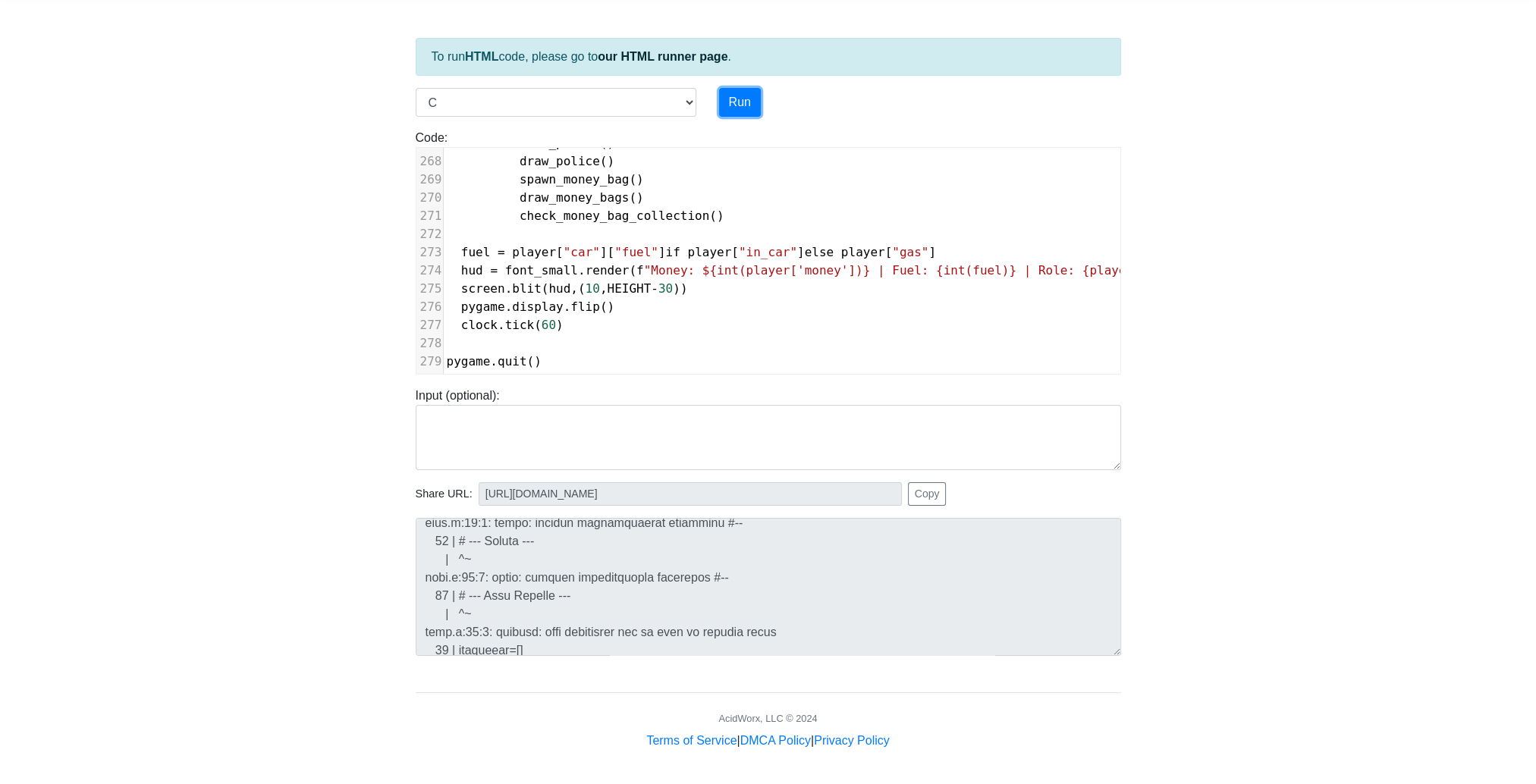
scroll to position [0, 0]
